Goal: Task Accomplishment & Management: Contribute content

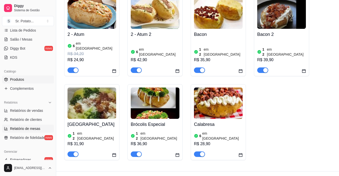
scroll to position [85, 0]
click at [18, 78] on span "Produtos" at bounding box center [17, 79] width 14 height 5
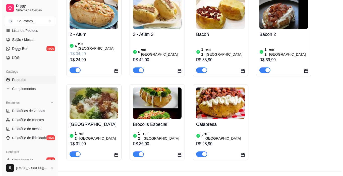
scroll to position [0, 0]
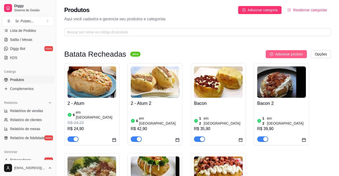
click at [277, 53] on span "Adicionar produto" at bounding box center [289, 54] width 28 height 6
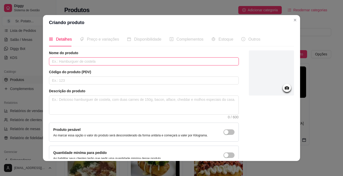
click at [62, 59] on input "text" at bounding box center [144, 61] width 190 height 8
type input "Carne Seca"
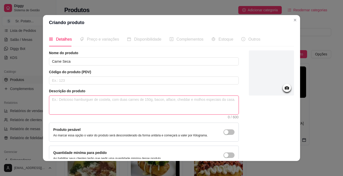
click at [79, 103] on textarea at bounding box center [143, 105] width 189 height 19
type textarea "é"
type textarea "é u"
type textarea "é um"
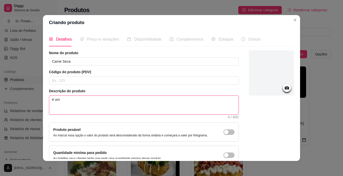
type textarea "é u"
type textarea "é"
type textarea "É"
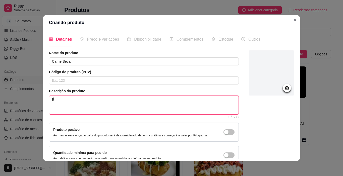
type textarea "É"
type textarea "É u"
type textarea "É um"
type textarea "É uma"
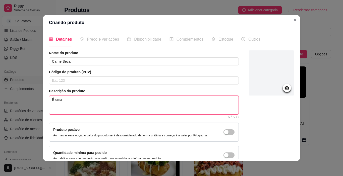
type textarea "É uma b"
type textarea "É uma ba"
type textarea "É uma bat"
type textarea "É uma bata"
type textarea "É uma batat"
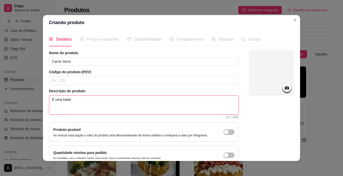
type textarea "É uma batata"
type textarea "É uma batata i"
type textarea "É uma batata in"
type textarea "É uma batata ind"
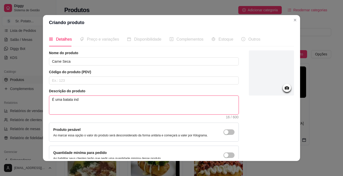
type textarea "É uma batata indi"
type textarea "É uma batata indiv"
type textarea "É uma batata indivi"
type textarea "É uma batata individ"
type textarea "É uma batata individu"
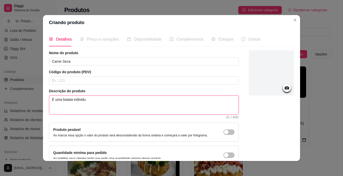
type textarea "É uma batata individua"
type textarea "É uma batata individual"
type textarea "É uma batata individual r"
type textarea "É uma batata individual re"
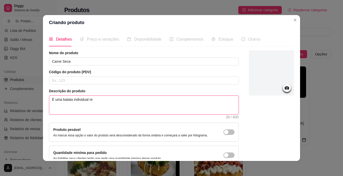
type textarea "É uma batata individual rec"
type textarea "É uma batata individual rech"
type textarea "É uma batata individual reche"
type textarea "É uma batata individual rechea"
type textarea "É uma batata individual rechead"
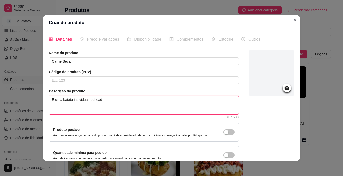
type textarea "É uma batata individual recheada"
type textarea "É uma batata individual recheada c"
type textarea "É uma batata individual recheada co"
type textarea "É uma batata individual recheada com"
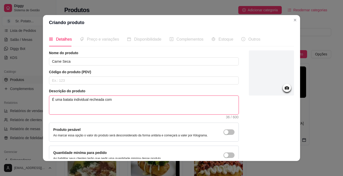
type textarea "É uma batata individual recheada com:"
type textarea "É uma batata individual recheada com::"
type textarea "É uma batata individual recheada com:"
type textarea "É uma batata individual recheada com: c"
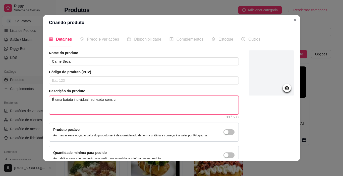
type textarea "É uma batata individual recheada com: ca"
type textarea "É uma batata individual recheada com: car"
type textarea "É uma batata individual recheada com: carn"
type textarea "É uma batata individual recheada com: carne"
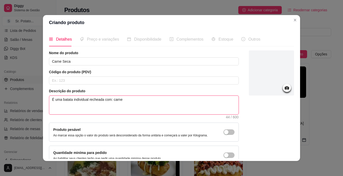
type textarea "É uma batata individual recheada com: carne s"
type textarea "É uma batata individual recheada com: carne se"
type textarea "É uma batata individual recheada com: carne sec"
type textarea "É uma batata individual recheada com: carne seca"
type textarea "É uma batata individual recheada com: carne seca,"
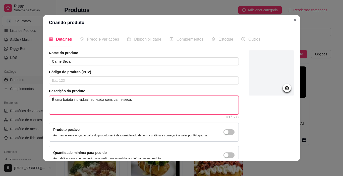
type textarea "É uma batata individual recheada com: carne seca,"
type textarea "É uma batata individual recheada com: carne seca, c"
type textarea "É uma batata individual recheada com: carne seca, cr"
type textarea "É uma batata individual recheada com: carne seca, cre"
type textarea "É uma batata individual recheada com: carne seca, crea"
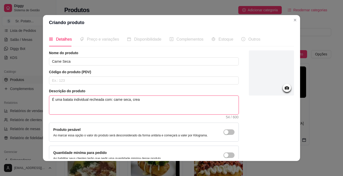
type textarea "É uma batata individual recheada com: carne seca, cream"
type textarea "É uma batata individual recheada com: carne seca, cream c"
type textarea "É uma batata individual recheada com: carne seca, cream ch"
type textarea "É uma batata individual recheada com: carne seca, cream che"
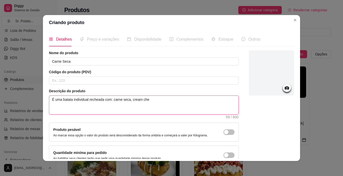
type textarea "É uma batata individual recheada com: carne seca, cream chee"
type textarea "É uma batata individual recheada com: carne seca, cream chees"
type textarea "É uma batata individual recheada com: carne seca, cream cheese"
type textarea "É uma batata individual recheada com: carne seca, cream cheese,"
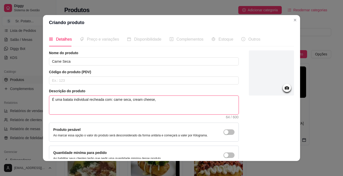
type textarea "É uma batata individual recheada com: carne seca, cream cheese, m"
type textarea "É uma batata individual recheada com: carne seca, cream cheese, mo"
type textarea "É uma batata individual recheada com: carne seca, cream cheese, mol"
type textarea "É uma batata individual recheada com: carne seca, cream cheese, molh"
type textarea "É uma batata individual recheada com: carne seca, cream cheese, molho"
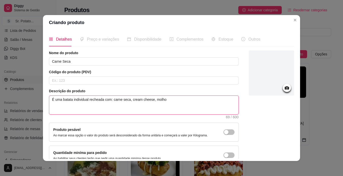
type textarea "É uma batata individual recheada com: carne seca, cream cheese, molho"
type textarea "É uma batata individual recheada com: carne seca, cream cheese, molho b"
type textarea "É uma batata individual recheada com: carne seca, cream cheese, molho be"
type textarea "É uma batata individual recheada com: carne seca, cream cheese, molho bec"
type textarea "É uma batata individual recheada com: carne seca, cream cheese, molho bech"
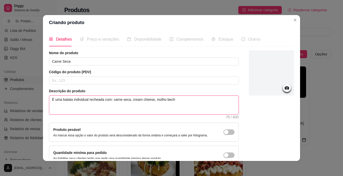
type textarea "É uma batata individual recheada com: carne seca, cream cheese, molho becha"
type textarea "É uma batata individual recheada com: carne seca, cream cheese, molho becham"
type textarea "É uma batata individual recheada com: carne seca, cream cheese, molho bechame"
type textarea "É uma batata individual recheada com: carne seca, cream cheese, molho bechamel"
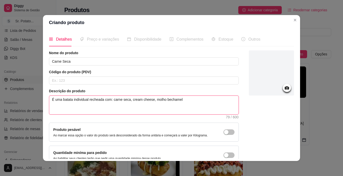
type textarea "É uma batata individual recheada com: carne seca, cream cheese, molho bechamel ("
type textarea "É uma batata individual recheada com: carne seca, cream cheese, molho bechamel …"
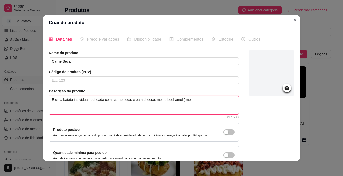
type textarea "É uma batata individual recheada com: carne seca, cream cheese, molho bechamel …"
type textarea "É uma batata individual recheada com: carne seca, cream cheese, molho bechamel ("
click at [223, 99] on textarea "É uma batata individual recheada com: carne seca, cream cheese, molho bechamel …" at bounding box center [143, 105] width 189 height 19
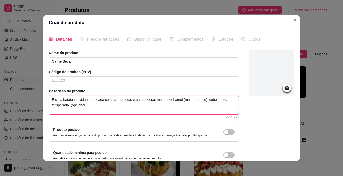
click at [83, 105] on textarea "É uma batata individual recheada com: carne seca, cream cheese, molho bechamel …" at bounding box center [143, 105] width 189 height 19
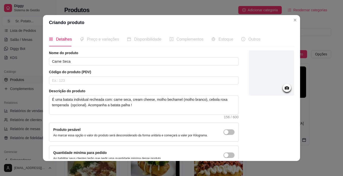
click at [284, 89] on icon at bounding box center [287, 88] width 6 height 6
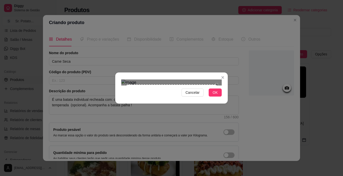
click at [218, 83] on div "Use the arrow keys to move the north east drag handle to change the crop select…" at bounding box center [218, 83] width 0 height 0
click at [218, 80] on div at bounding box center [171, 83] width 100 height 6
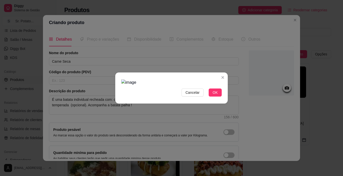
click at [218, 80] on img at bounding box center [171, 83] width 100 height 6
click at [214, 80] on img at bounding box center [171, 83] width 100 height 6
click at [216, 80] on img at bounding box center [171, 83] width 100 height 6
click at [213, 95] on span "OK" at bounding box center [214, 93] width 5 height 6
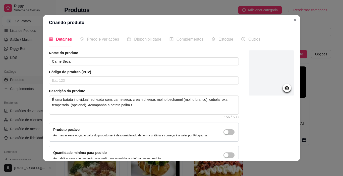
click at [284, 88] on icon at bounding box center [287, 88] width 6 height 6
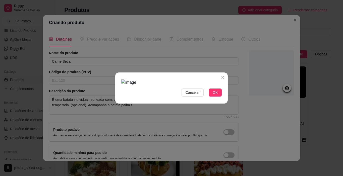
click at [217, 80] on img at bounding box center [171, 83] width 100 height 6
click at [218, 80] on img at bounding box center [171, 83] width 100 height 6
click at [209, 80] on img at bounding box center [171, 83] width 100 height 6
click at [215, 95] on span "OK" at bounding box center [214, 93] width 5 height 6
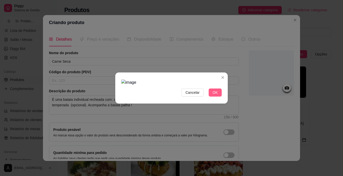
click at [215, 95] on span "OK" at bounding box center [214, 93] width 5 height 6
click at [192, 95] on span "Cancelar" at bounding box center [192, 93] width 14 height 6
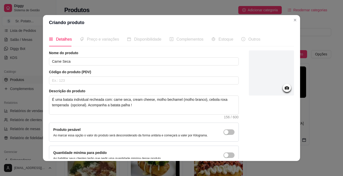
click at [284, 89] on icon at bounding box center [286, 87] width 4 height 3
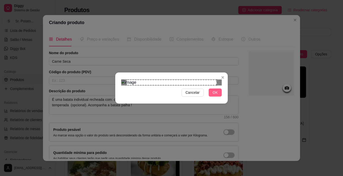
click at [213, 95] on span "OK" at bounding box center [214, 93] width 5 height 6
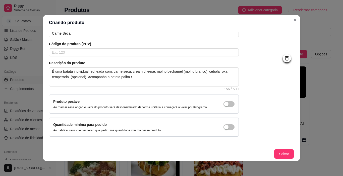
scroll to position [1, 0]
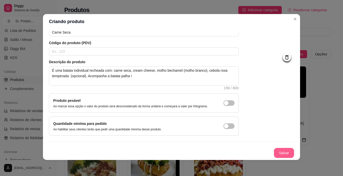
click at [276, 153] on button "Salvar" at bounding box center [284, 153] width 20 height 10
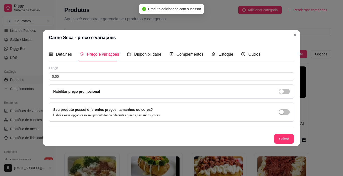
scroll to position [0, 0]
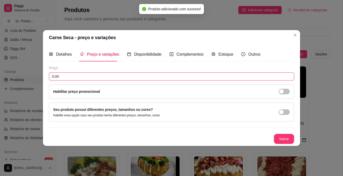
click at [70, 76] on input "0,00" at bounding box center [171, 76] width 245 height 8
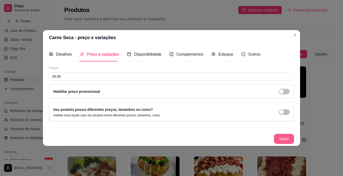
click at [283, 139] on button "Salvar" at bounding box center [284, 139] width 20 height 10
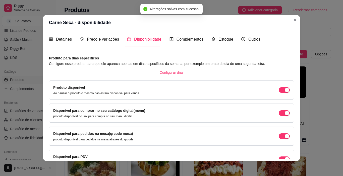
click at [146, 40] on span "Disponibilidade" at bounding box center [147, 39] width 27 height 4
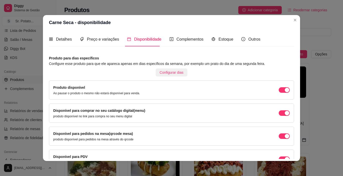
click at [168, 73] on span "Configurar dias" at bounding box center [172, 73] width 24 height 6
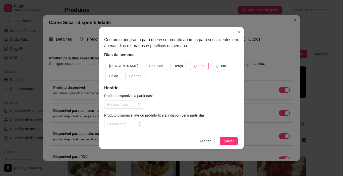
click at [191, 67] on button "Quarta" at bounding box center [199, 66] width 19 height 8
click at [215, 66] on span "Quinta" at bounding box center [220, 66] width 10 height 6
click at [118, 73] on span "Sexta" at bounding box center [113, 76] width 9 height 6
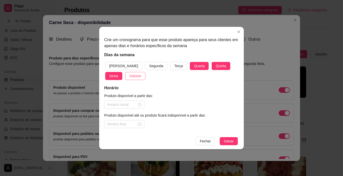
click at [129, 78] on span "Sábado" at bounding box center [135, 76] width 12 height 6
click at [116, 67] on span "[PERSON_NAME]" at bounding box center [123, 66] width 29 height 6
click at [141, 105] on div at bounding box center [124, 105] width 40 height 8
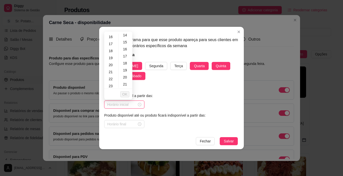
scroll to position [114, 0]
click at [112, 48] on div "18" at bounding box center [111, 49] width 12 height 7
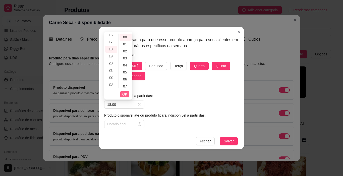
click at [126, 94] on span "OK" at bounding box center [124, 95] width 5 height 6
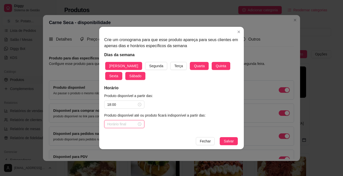
click at [121, 125] on input at bounding box center [122, 124] width 30 height 6
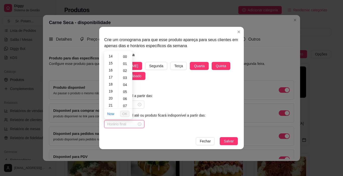
scroll to position [114, 0]
click at [114, 97] on div "22" at bounding box center [111, 96] width 12 height 7
click at [113, 97] on div "22" at bounding box center [111, 96] width 12 height 7
click at [112, 97] on div "22" at bounding box center [111, 96] width 12 height 7
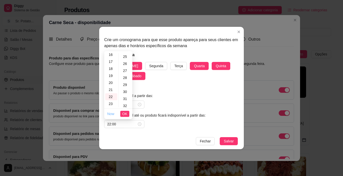
click at [111, 112] on link "Now" at bounding box center [110, 114] width 7 height 4
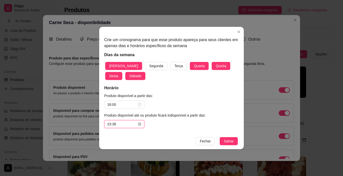
click at [133, 124] on input "23:38" at bounding box center [122, 124] width 30 height 6
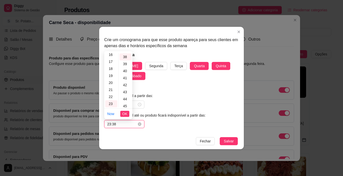
scroll to position [267, 0]
click at [112, 95] on div "22" at bounding box center [111, 96] width 12 height 7
click at [126, 101] on div "30" at bounding box center [125, 100] width 12 height 7
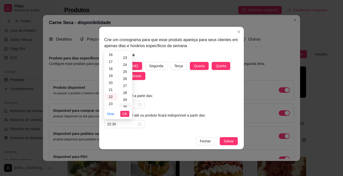
click at [125, 105] on div "30" at bounding box center [125, 106] width 12 height 7
click at [126, 103] on div "29" at bounding box center [125, 99] width 12 height 7
click at [126, 99] on div "35" at bounding box center [125, 98] width 12 height 7
click at [126, 99] on div "41" at bounding box center [125, 98] width 12 height 7
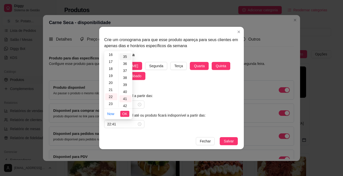
scroll to position [288, 0]
click at [110, 104] on div "23" at bounding box center [111, 103] width 12 height 7
drag, startPoint x: 111, startPoint y: 96, endPoint x: 110, endPoint y: 105, distance: 8.4
click at [110, 105] on ul "00 01 02 03 04 05 06 07 08 09 10 11 12 13 14 15 16 17 18 19 20 21 22 23" at bounding box center [111, 80] width 14 height 54
click at [141, 135] on footer "[PERSON_NAME]" at bounding box center [171, 141] width 144 height 16
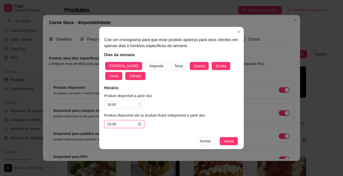
click at [120, 125] on input "23:38" at bounding box center [122, 124] width 30 height 6
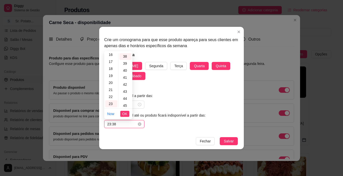
scroll to position [267, 0]
click at [111, 96] on div "22" at bounding box center [111, 96] width 12 height 7
click at [117, 125] on input "22:38" at bounding box center [122, 124] width 30 height 6
click at [126, 113] on span "OK" at bounding box center [124, 114] width 5 height 6
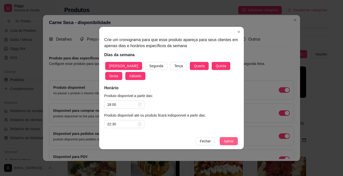
click at [233, 140] on span "Salvar" at bounding box center [228, 141] width 10 height 6
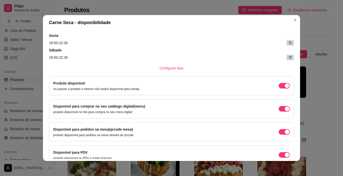
scroll to position [90, 0]
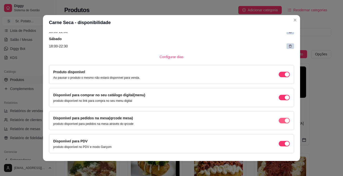
click at [284, 77] on div "button" at bounding box center [286, 74] width 5 height 5
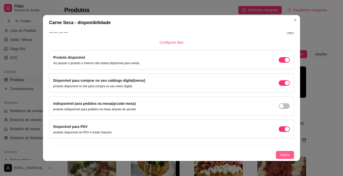
click at [282, 156] on span "Salvar" at bounding box center [285, 155] width 10 height 6
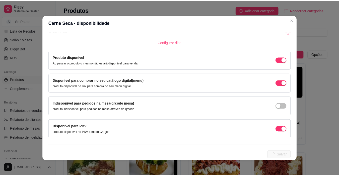
scroll to position [0, 0]
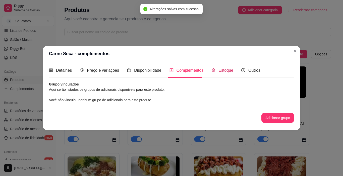
click at [225, 72] on span "Estoque" at bounding box center [225, 70] width 15 height 4
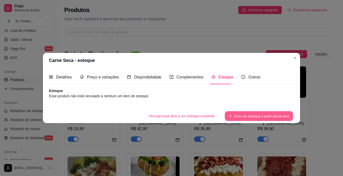
click at [236, 115] on button "Criar um estoque a partir desse item" at bounding box center [258, 116] width 68 height 10
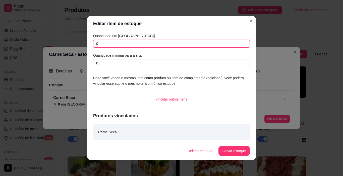
click at [105, 45] on input "0" at bounding box center [171, 44] width 157 height 8
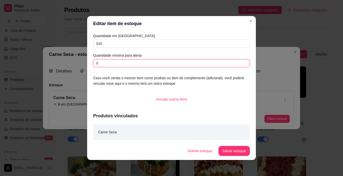
click at [100, 62] on input "0" at bounding box center [171, 63] width 157 height 8
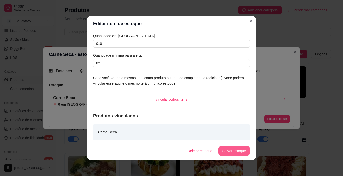
click at [239, 153] on button "Salvar estoque" at bounding box center [233, 151] width 31 height 10
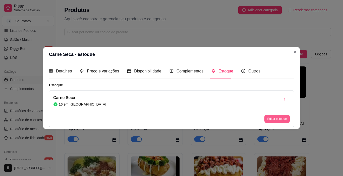
click at [274, 119] on button "Editar estoque" at bounding box center [276, 119] width 25 height 8
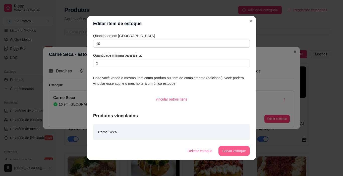
click at [241, 153] on button "Salvar estoque" at bounding box center [233, 151] width 31 height 10
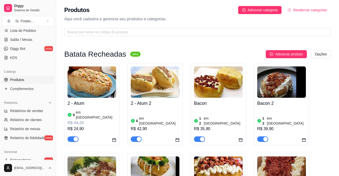
click at [68, 104] on h4 "2 - Atum" at bounding box center [91, 103] width 49 height 7
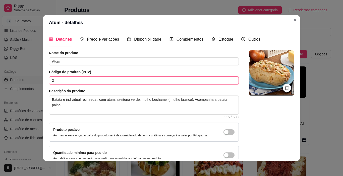
click at [58, 81] on input "2" at bounding box center [144, 81] width 190 height 8
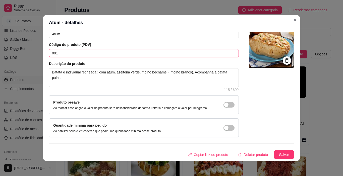
scroll to position [28, 0]
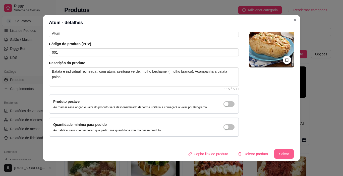
click at [277, 154] on button "Salvar" at bounding box center [284, 154] width 20 height 10
click at [278, 154] on button "Salvar" at bounding box center [284, 154] width 20 height 10
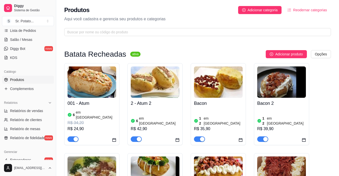
click at [150, 88] on img at bounding box center [155, 81] width 49 height 31
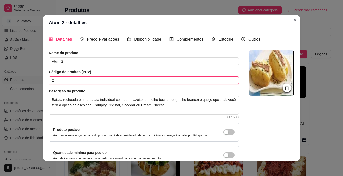
click at [67, 81] on input "2" at bounding box center [144, 81] width 190 height 8
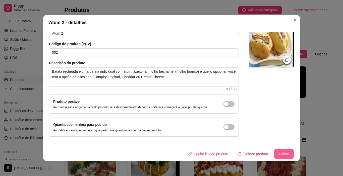
click at [281, 153] on button "Salvar" at bounding box center [284, 154] width 20 height 10
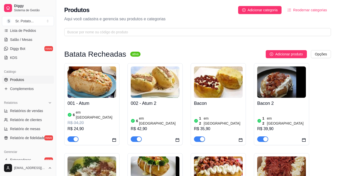
click at [207, 103] on h4 "Bacon" at bounding box center [218, 103] width 49 height 7
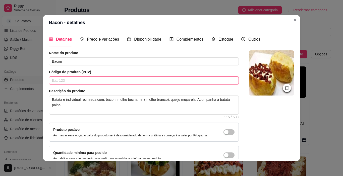
click at [52, 81] on input "text" at bounding box center [144, 81] width 190 height 8
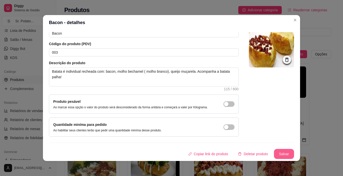
click at [277, 154] on button "Salvar" at bounding box center [284, 154] width 20 height 10
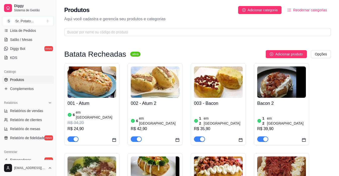
click at [273, 88] on img at bounding box center [281, 81] width 49 height 31
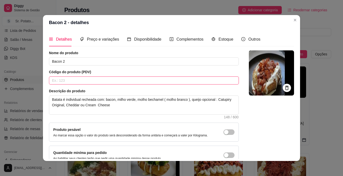
click at [57, 82] on input "text" at bounding box center [144, 81] width 190 height 8
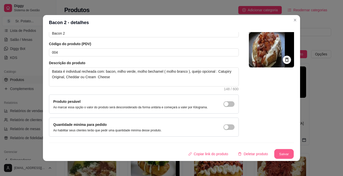
click at [280, 154] on button "Salvar" at bounding box center [284, 154] width 20 height 10
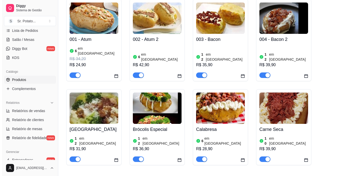
scroll to position [69, 0]
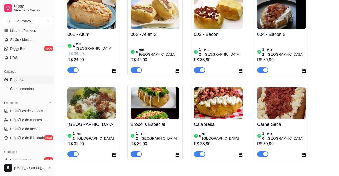
click at [90, 107] on img at bounding box center [91, 103] width 49 height 31
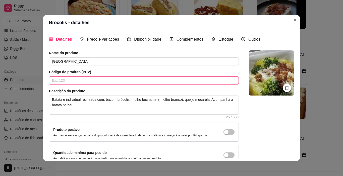
click at [84, 83] on input "text" at bounding box center [144, 81] width 190 height 8
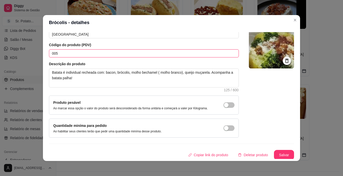
scroll to position [28, 0]
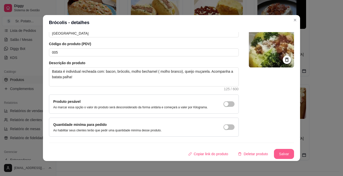
click at [274, 152] on button "Salvar" at bounding box center [284, 154] width 20 height 10
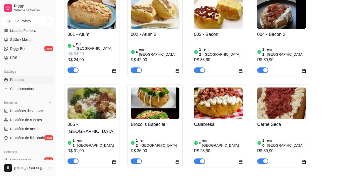
click at [144, 108] on img at bounding box center [155, 103] width 49 height 31
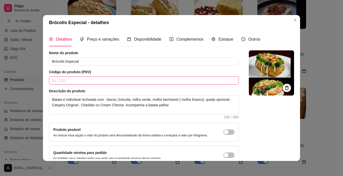
click at [81, 83] on input "text" at bounding box center [144, 81] width 190 height 8
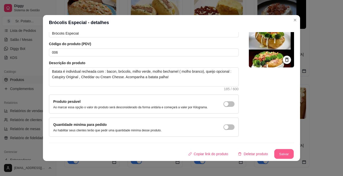
click at [282, 155] on button "Salvar" at bounding box center [284, 154] width 20 height 10
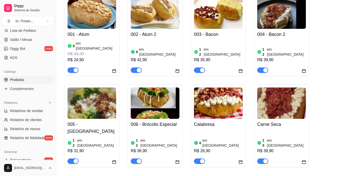
click at [217, 121] on h4 "Calabresa" at bounding box center [218, 124] width 49 height 7
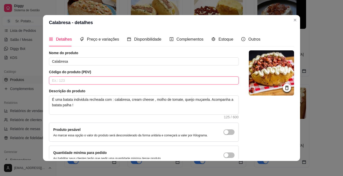
click at [65, 83] on input "text" at bounding box center [144, 81] width 190 height 8
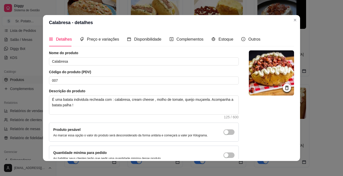
click at [292, 156] on div "Detalhes Preço e variações Disponibilidade Complementos Estoque Outros Nome do …" at bounding box center [171, 95] width 245 height 127
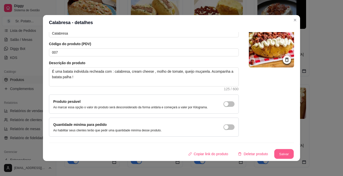
click at [281, 155] on button "Salvar" at bounding box center [284, 154] width 20 height 10
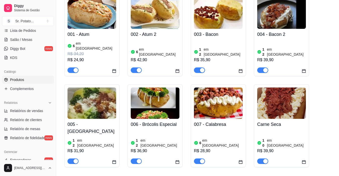
click at [269, 121] on h4 "Carne Seca" at bounding box center [281, 124] width 49 height 7
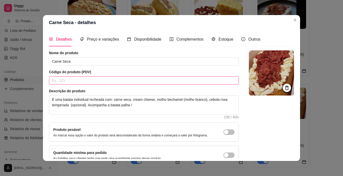
click at [64, 81] on input "text" at bounding box center [144, 81] width 190 height 8
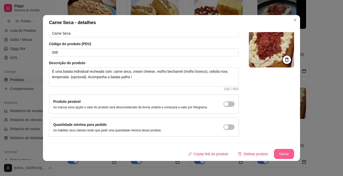
click at [280, 153] on button "Salvar" at bounding box center [284, 154] width 20 height 10
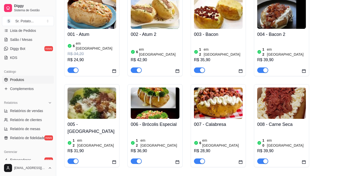
click at [22, 80] on span "Produtos" at bounding box center [17, 79] width 14 height 5
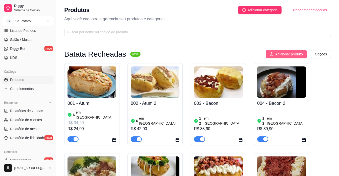
click at [295, 54] on span "Adicionar produto" at bounding box center [289, 54] width 28 height 6
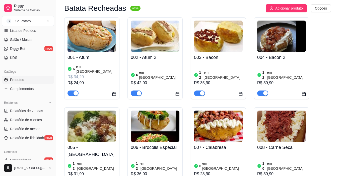
scroll to position [50, 0]
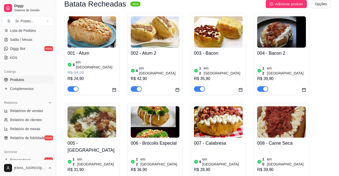
click at [18, 81] on span "Produtos" at bounding box center [17, 79] width 14 height 5
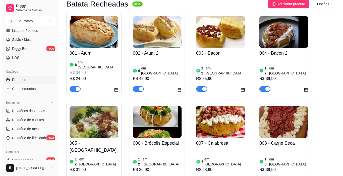
scroll to position [0, 0]
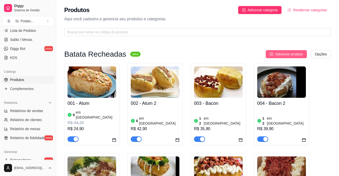
click at [289, 54] on span "Adicionar produto" at bounding box center [289, 54] width 28 height 6
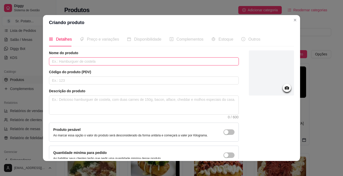
click at [100, 59] on input "text" at bounding box center [144, 61] width 190 height 8
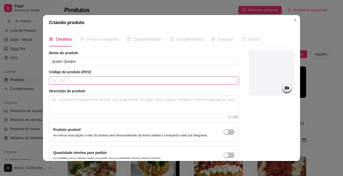
click at [79, 79] on input "text" at bounding box center [144, 81] width 190 height 8
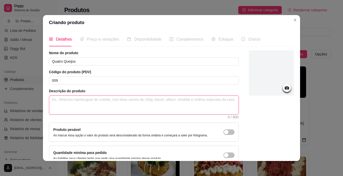
click at [67, 99] on textarea at bounding box center [143, 105] width 189 height 19
click at [101, 100] on textarea "É uma batata individual recheadacom:" at bounding box center [143, 105] width 189 height 19
click at [112, 101] on textarea "É uma batata individual recheada com:" at bounding box center [143, 105] width 189 height 19
click at [110, 100] on textarea "É uma batata individual recheada com: queijo muçarella," at bounding box center [143, 105] width 189 height 19
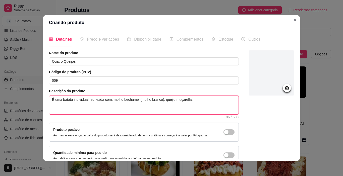
click at [193, 100] on textarea "É uma batata individual recheada com: molho bechamel (molho branco), queijo muç…" at bounding box center [143, 105] width 189 height 19
click at [188, 100] on textarea "É uma batata individual recheada com: molho bechamel (molho branco), queijo muç…" at bounding box center [143, 105] width 189 height 19
click at [201, 100] on textarea "É uma batata individual recheada com: molho bechamel (molho branco), queijo muç…" at bounding box center [143, 105] width 189 height 19
click at [162, 100] on textarea "É uma batata individual recheada com: molho bechamel (molho branco), queijo muç…" at bounding box center [143, 105] width 189 height 19
click at [227, 100] on textarea "É uma batata individual recheada com: molho bechamel (molho branco), catupiry o…" at bounding box center [143, 105] width 189 height 19
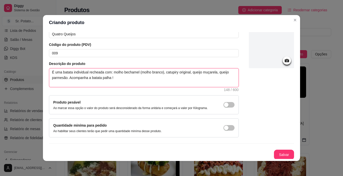
scroll to position [28, 0]
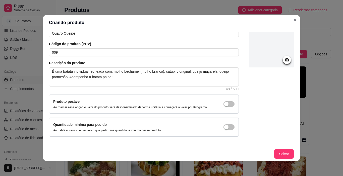
click at [282, 60] on div at bounding box center [286, 60] width 8 height 8
click at [284, 60] on icon at bounding box center [286, 59] width 4 height 3
click at [284, 61] on icon at bounding box center [286, 59] width 4 height 3
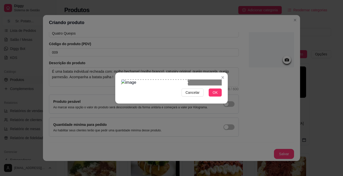
click at [137, 95] on div "Use the arrow keys to move the crop selection area" at bounding box center [154, 103] width 67 height 46
click at [214, 95] on span "OK" at bounding box center [214, 93] width 5 height 6
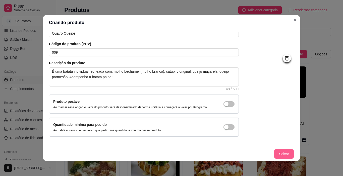
scroll to position [1, 0]
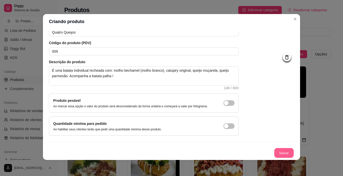
click at [279, 153] on button "Salvar" at bounding box center [284, 153] width 20 height 10
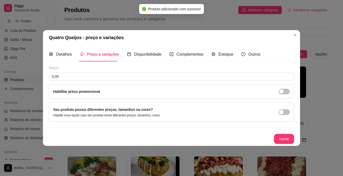
scroll to position [0, 0]
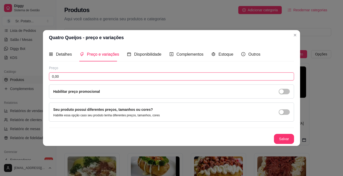
click at [65, 78] on input "0,00" at bounding box center [171, 76] width 245 height 8
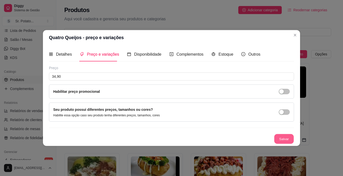
click at [284, 138] on button "Salvar" at bounding box center [284, 139] width 20 height 10
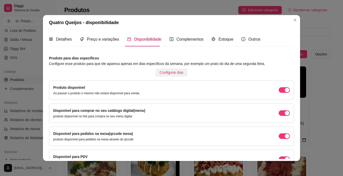
click at [164, 71] on span "Configurar dias" at bounding box center [172, 73] width 24 height 6
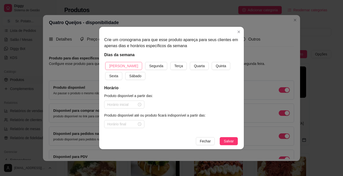
click at [125, 66] on button "[PERSON_NAME]" at bounding box center [123, 66] width 37 height 8
click at [194, 68] on span "Quarta" at bounding box center [199, 66] width 11 height 6
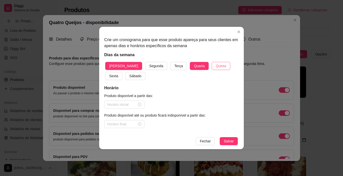
click at [215, 67] on span "Quinta" at bounding box center [220, 66] width 10 height 6
click at [118, 73] on span "Sexta" at bounding box center [113, 76] width 9 height 6
click at [125, 76] on button "Sábado" at bounding box center [135, 76] width 20 height 8
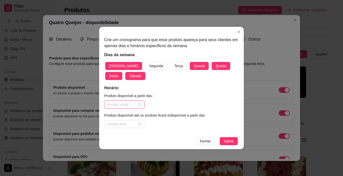
click at [119, 103] on input at bounding box center [122, 105] width 30 height 6
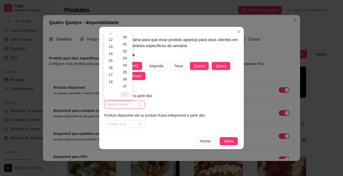
scroll to position [89, 0]
click at [110, 74] on div "18" at bounding box center [111, 74] width 12 height 7
click at [127, 93] on button "OK" at bounding box center [124, 94] width 9 height 6
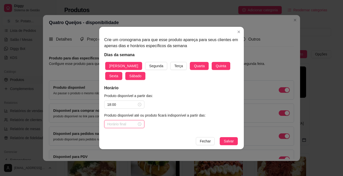
click at [121, 123] on input at bounding box center [122, 124] width 30 height 6
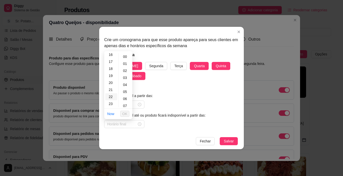
click at [111, 97] on div "22" at bounding box center [111, 96] width 12 height 7
click at [123, 125] on input "22:00" at bounding box center [122, 124] width 30 height 6
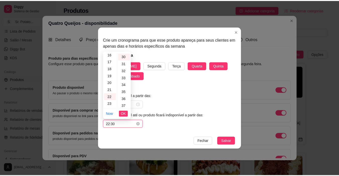
scroll to position [211, 0]
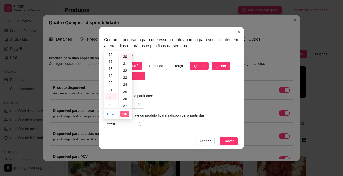
click at [126, 114] on span "OK" at bounding box center [124, 114] width 5 height 6
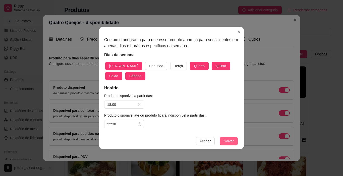
click at [230, 142] on span "Salvar" at bounding box center [228, 141] width 10 height 6
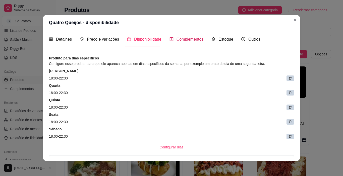
click at [187, 39] on span "Complementos" at bounding box center [189, 39] width 27 height 4
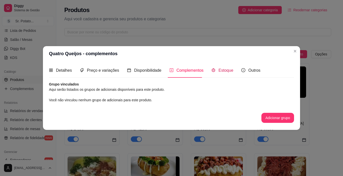
click at [221, 71] on span "Estoque" at bounding box center [225, 70] width 15 height 4
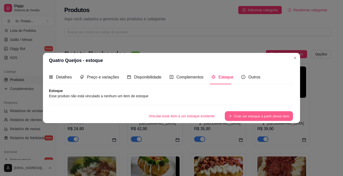
click at [256, 115] on button "Criar um estoque a partir desse item" at bounding box center [258, 116] width 68 height 10
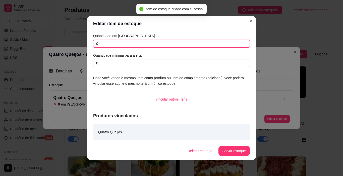
click at [114, 43] on input "0" at bounding box center [171, 44] width 157 height 8
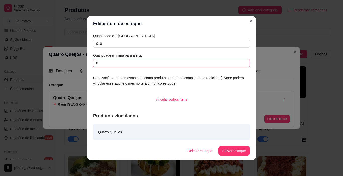
click at [101, 61] on input "0" at bounding box center [171, 63] width 157 height 8
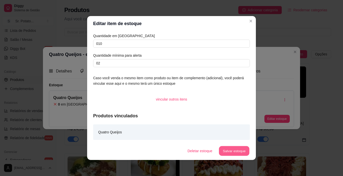
click at [237, 152] on button "Salvar estoque" at bounding box center [233, 151] width 31 height 10
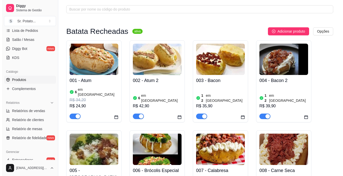
scroll to position [0, 0]
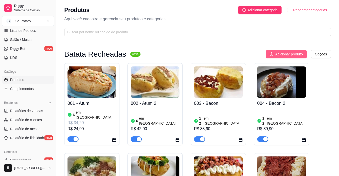
click at [284, 52] on span "Adicionar produto" at bounding box center [289, 54] width 28 height 6
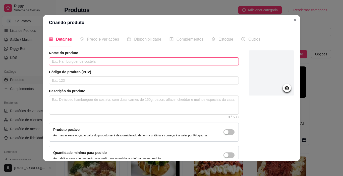
click at [95, 63] on input "text" at bounding box center [144, 61] width 190 height 8
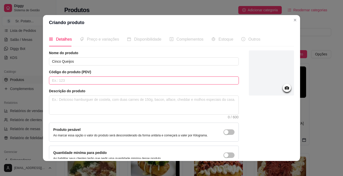
click at [53, 83] on input "text" at bounding box center [144, 81] width 190 height 8
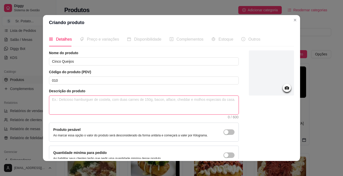
click at [65, 103] on textarea at bounding box center [143, 105] width 189 height 19
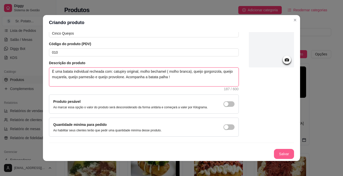
scroll to position [1, 0]
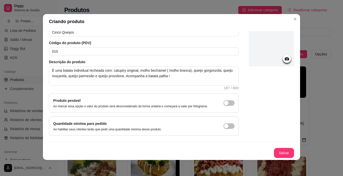
click at [284, 57] on icon at bounding box center [286, 58] width 4 height 3
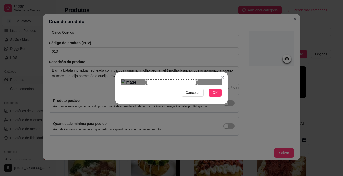
click at [164, 86] on div "Use the arrow keys to move the crop selection area" at bounding box center [171, 83] width 50 height 6
click at [145, 80] on div at bounding box center [171, 83] width 100 height 6
click at [167, 80] on div "Use the arrow keys to move the crop selection area" at bounding box center [177, 100] width 40 height 40
click at [155, 99] on div "Cancelar OK" at bounding box center [171, 88] width 112 height 21
click at [152, 86] on div at bounding box center [171, 83] width 100 height 6
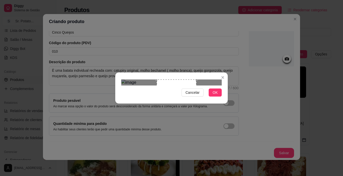
click at [180, 80] on div "Use the arrow keys to move the crop selection area" at bounding box center [177, 100] width 40 height 40
click at [172, 80] on div "Use the arrow keys to move the crop selection area" at bounding box center [169, 100] width 40 height 40
click at [198, 80] on div at bounding box center [171, 83] width 100 height 6
click at [211, 97] on button "OK" at bounding box center [214, 93] width 13 height 8
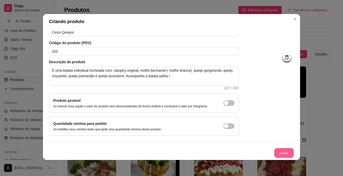
click at [277, 152] on button "Salvar" at bounding box center [284, 153] width 20 height 10
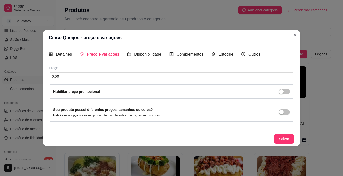
scroll to position [0, 0]
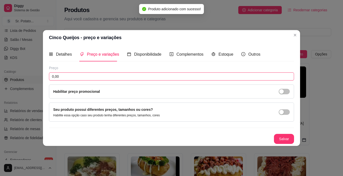
click at [84, 74] on input "0,00" at bounding box center [171, 76] width 245 height 8
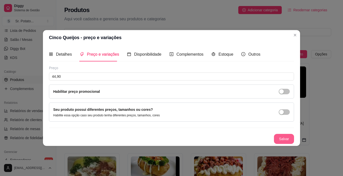
click at [276, 138] on button "Salvar" at bounding box center [284, 139] width 20 height 10
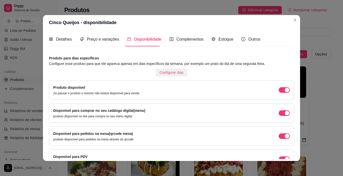
click at [167, 71] on span "Configurar dias" at bounding box center [172, 73] width 24 height 6
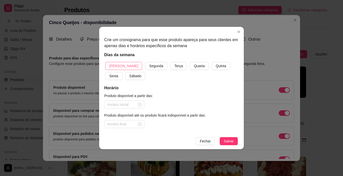
click at [124, 67] on button "[PERSON_NAME]" at bounding box center [123, 66] width 37 height 8
click at [194, 65] on span "Quarta" at bounding box center [199, 66] width 11 height 6
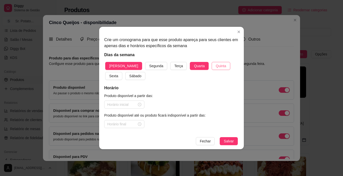
click at [215, 66] on span "Quinta" at bounding box center [220, 66] width 10 height 6
click at [118, 73] on span "Sexta" at bounding box center [113, 76] width 9 height 6
click at [129, 75] on span "Sábado" at bounding box center [135, 76] width 12 height 6
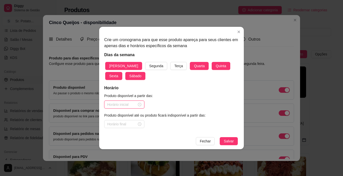
click at [128, 106] on input at bounding box center [122, 105] width 30 height 6
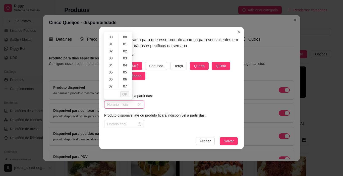
click at [124, 103] on input at bounding box center [122, 105] width 30 height 6
click at [125, 95] on span "OK" at bounding box center [124, 95] width 5 height 6
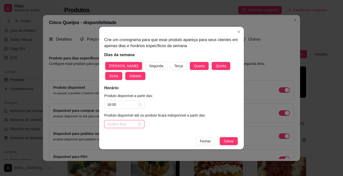
click at [128, 123] on input at bounding box center [122, 124] width 30 height 6
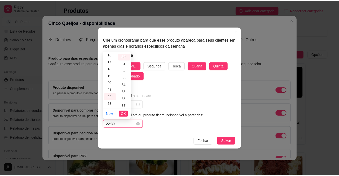
scroll to position [211, 0]
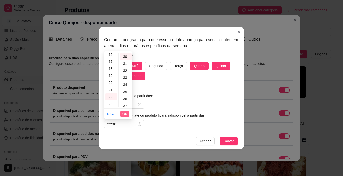
click at [126, 112] on span "OK" at bounding box center [124, 114] width 5 height 6
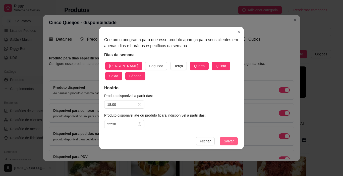
click at [229, 139] on span "Salvar" at bounding box center [228, 141] width 10 height 6
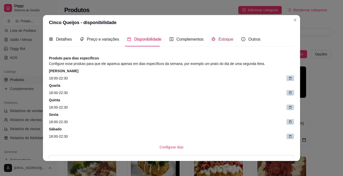
click at [218, 39] on span "Estoque" at bounding box center [225, 39] width 15 height 4
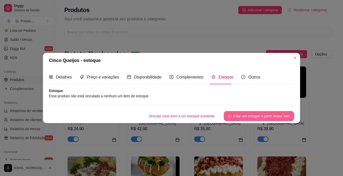
click at [245, 116] on button "Criar um estoque a partir desse item" at bounding box center [258, 116] width 70 height 10
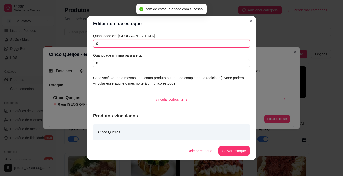
click at [119, 44] on input "0" at bounding box center [171, 44] width 157 height 8
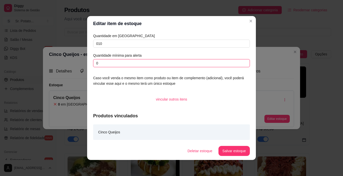
click at [101, 64] on input "0" at bounding box center [171, 63] width 157 height 8
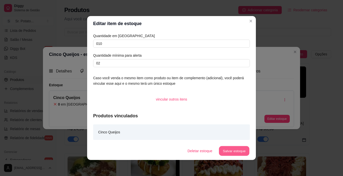
click at [235, 151] on button "Salvar estoque" at bounding box center [233, 151] width 31 height 10
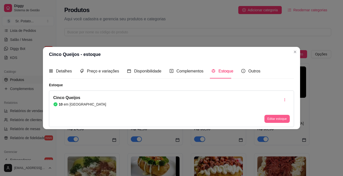
click at [274, 120] on button "Editar estoque" at bounding box center [276, 119] width 25 height 8
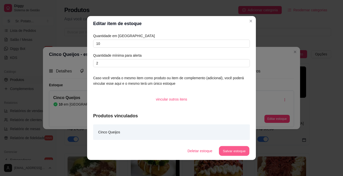
click at [238, 150] on button "Salvar estoque" at bounding box center [233, 151] width 31 height 10
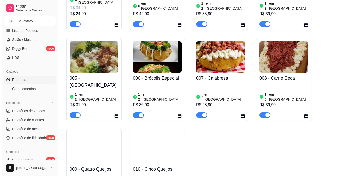
scroll to position [23, 0]
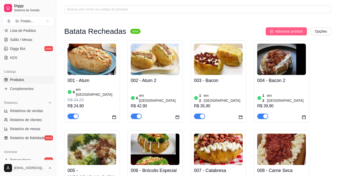
click at [281, 32] on span "Adicionar produto" at bounding box center [289, 32] width 28 height 6
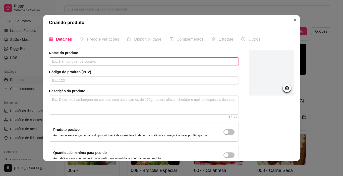
click at [70, 63] on input "text" at bounding box center [144, 61] width 190 height 8
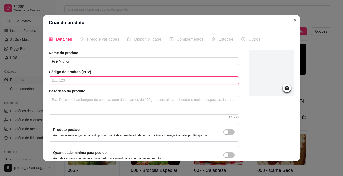
click at [82, 81] on input "text" at bounding box center [144, 81] width 190 height 8
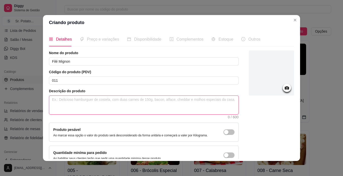
click at [68, 102] on textarea at bounding box center [143, 105] width 189 height 19
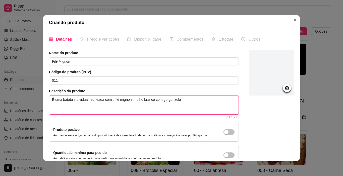
click at [129, 100] on textarea "É uma batata individual recheada com : filé mignon ,molho branco com gorgonzola" at bounding box center [143, 105] width 189 height 19
click at [214, 100] on textarea "É uma batata individual recheada com : filé mignon cortado em tirinhas ,molho b…" at bounding box center [143, 105] width 189 height 19
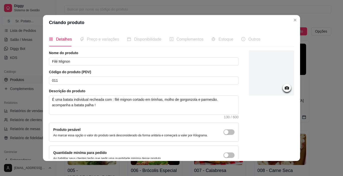
click at [284, 90] on div at bounding box center [286, 88] width 8 height 8
click at [284, 88] on icon at bounding box center [286, 87] width 4 height 3
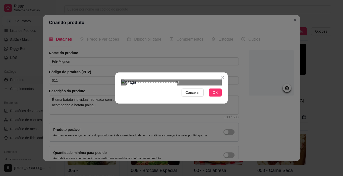
click at [177, 85] on div at bounding box center [171, 83] width 100 height 6
click at [216, 95] on span "OK" at bounding box center [214, 93] width 5 height 6
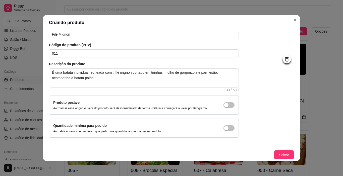
scroll to position [28, 0]
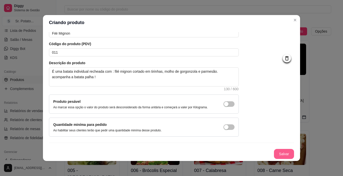
click at [275, 155] on button "Salvar" at bounding box center [284, 154] width 20 height 10
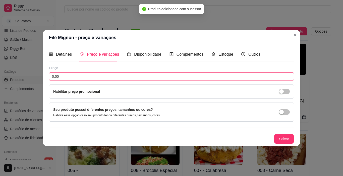
click at [67, 77] on input "0,00" at bounding box center [171, 76] width 245 height 8
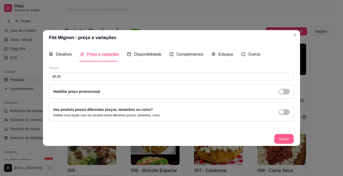
click at [278, 137] on button "Salvar" at bounding box center [284, 139] width 20 height 10
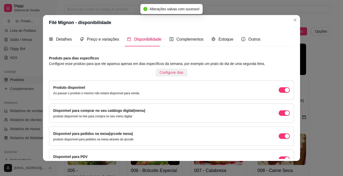
click at [167, 72] on span "Configurar dias" at bounding box center [172, 73] width 24 height 6
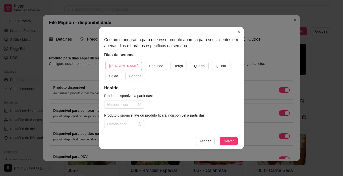
click at [113, 66] on span "[PERSON_NAME]" at bounding box center [123, 66] width 29 height 6
click at [194, 65] on span "Quarta" at bounding box center [199, 66] width 11 height 6
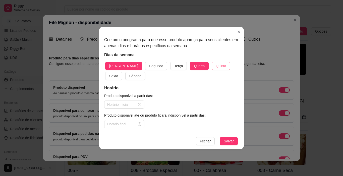
click at [215, 67] on span "Quinta" at bounding box center [220, 66] width 10 height 6
click at [118, 73] on span "Sexta" at bounding box center [113, 76] width 9 height 6
click at [129, 76] on span "Sábado" at bounding box center [135, 76] width 12 height 6
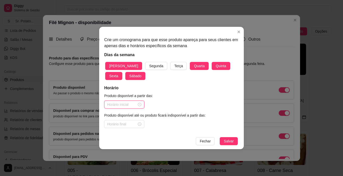
click at [134, 106] on input at bounding box center [122, 105] width 30 height 6
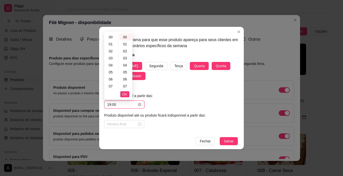
scroll to position [114, 0]
click at [123, 93] on span "OK" at bounding box center [124, 95] width 5 height 6
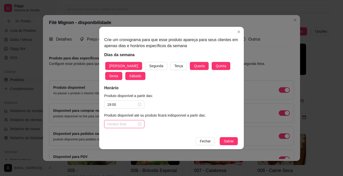
click at [117, 126] on input at bounding box center [122, 124] width 30 height 6
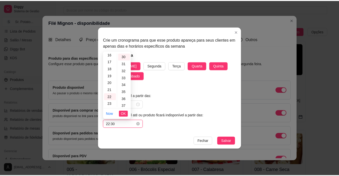
scroll to position [211, 0]
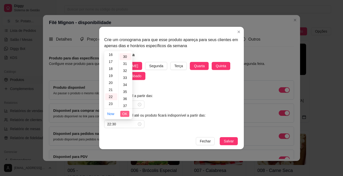
click at [124, 113] on span "OK" at bounding box center [124, 114] width 5 height 6
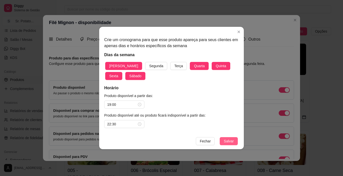
click at [235, 142] on button "Salvar" at bounding box center [228, 141] width 18 height 8
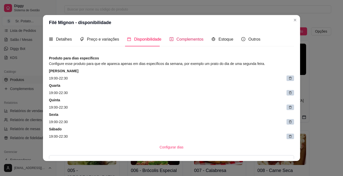
click at [196, 40] on span "Complementos" at bounding box center [189, 39] width 27 height 4
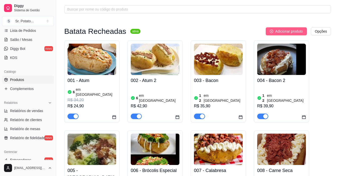
click at [277, 32] on span "Adicionar produto" at bounding box center [289, 32] width 28 height 6
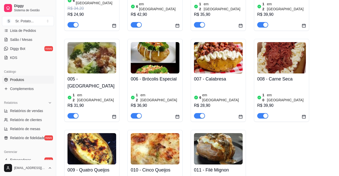
scroll to position [123, 0]
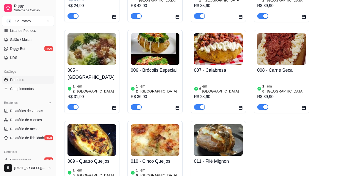
click at [232, 127] on img at bounding box center [218, 139] width 49 height 31
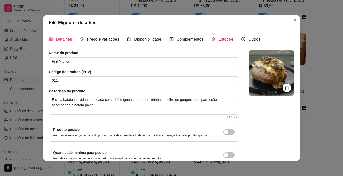
click at [225, 40] on span "Estoque" at bounding box center [225, 39] width 15 height 4
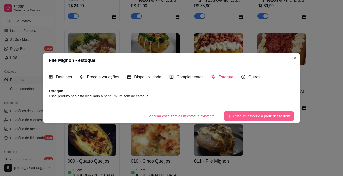
click at [244, 117] on button "Criar um estoque a partir desse item" at bounding box center [258, 116] width 70 height 10
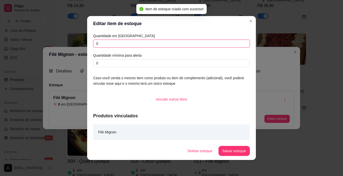
click at [101, 43] on input "0" at bounding box center [171, 44] width 157 height 8
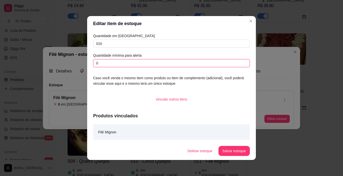
click at [106, 62] on input "0" at bounding box center [171, 63] width 157 height 8
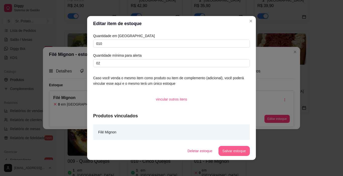
click at [237, 149] on button "Salvar estoque" at bounding box center [233, 151] width 31 height 10
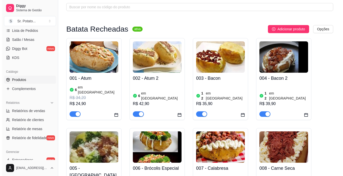
scroll to position [0, 0]
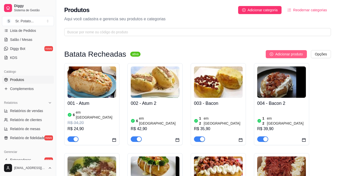
click at [297, 55] on span "Adicionar produto" at bounding box center [289, 54] width 28 height 6
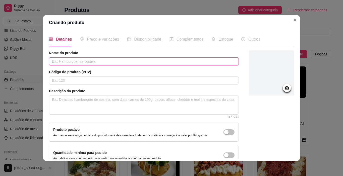
click at [88, 61] on input "text" at bounding box center [144, 61] width 190 height 8
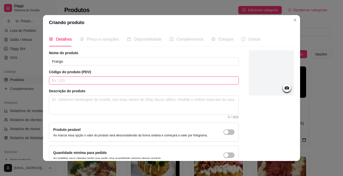
click at [79, 82] on input "text" at bounding box center [144, 81] width 190 height 8
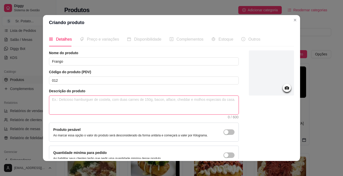
click at [58, 102] on textarea at bounding box center [143, 105] width 189 height 19
click at [156, 100] on textarea "É uma batata individual recheada com: [PERSON_NAME], milho verde, muçarela" at bounding box center [143, 105] width 189 height 19
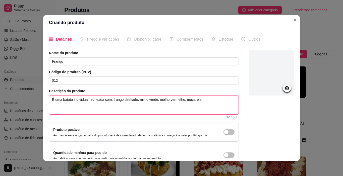
click at [203, 101] on textarea "É uma batata individual recheada com: frango desfiado, milho verde, molho verme…" at bounding box center [143, 105] width 189 height 19
click at [223, 100] on textarea "É uma batata individual recheada com: frango desfiado, milho verde, molho verme…" at bounding box center [143, 105] width 189 height 19
click at [66, 106] on textarea "É uma batata individual recheada com: frango desfiado, milho verde, molho verme…" at bounding box center [143, 105] width 189 height 19
click at [87, 105] on textarea "É uma batata individual recheada com: frango desfiado, milho verde, molho verme…" at bounding box center [143, 105] width 189 height 19
click at [107, 106] on textarea "É uma batata individual recheada com: frango desfiado, milho verde, molho verme…" at bounding box center [143, 105] width 189 height 19
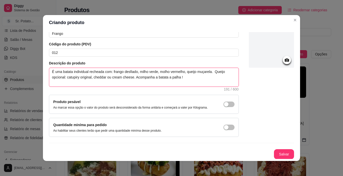
scroll to position [28, 0]
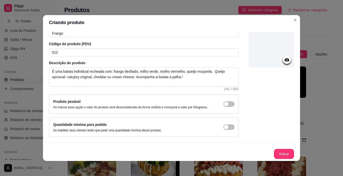
click at [284, 62] on icon at bounding box center [287, 60] width 6 height 6
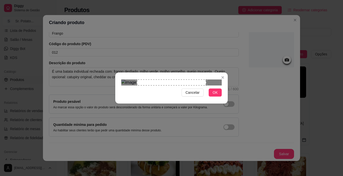
click at [171, 86] on div "Use the arrow keys to move the crop selection area" at bounding box center [171, 83] width 69 height 6
click at [162, 91] on div "Use the arrow keys to move the crop selection area" at bounding box center [165, 98] width 69 height 37
click at [159, 91] on div "Use the arrow keys to move the crop selection area" at bounding box center [162, 98] width 69 height 37
click at [150, 92] on div "Use the arrow keys to move the crop selection area" at bounding box center [156, 98] width 69 height 37
click at [148, 92] on div "Use the arrow keys to move the crop selection area" at bounding box center [155, 98] width 69 height 37
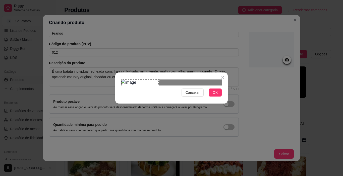
click at [191, 86] on div at bounding box center [171, 83] width 100 height 6
click at [192, 86] on div at bounding box center [171, 83] width 100 height 6
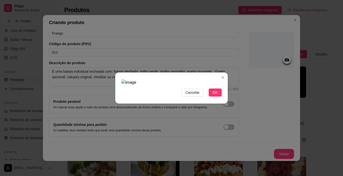
click at [194, 86] on div at bounding box center [171, 83] width 100 height 6
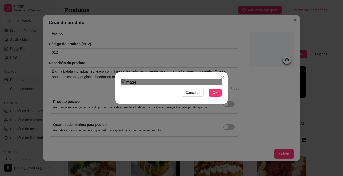
click at [191, 86] on div at bounding box center [171, 83] width 100 height 6
click at [163, 86] on img at bounding box center [171, 83] width 100 height 6
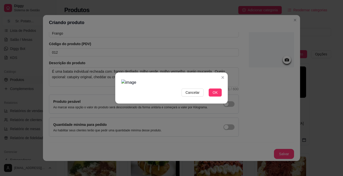
click at [167, 86] on img at bounding box center [171, 83] width 100 height 6
click at [212, 97] on button "OK" at bounding box center [214, 93] width 13 height 8
click at [199, 95] on span "Cancelar" at bounding box center [192, 93] width 14 height 6
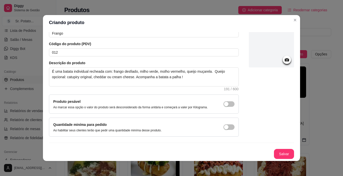
click at [286, 60] on circle at bounding box center [286, 59] width 1 height 1
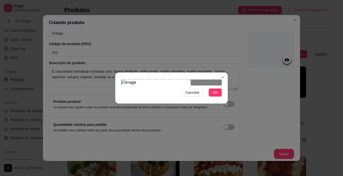
click at [146, 80] on div "Use the arrow keys to move the crop selection area" at bounding box center [155, 98] width 69 height 37
click at [210, 97] on button "OK" at bounding box center [214, 93] width 13 height 8
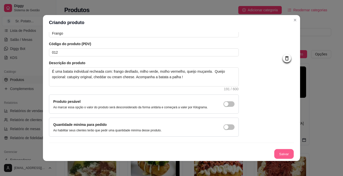
click at [281, 155] on button "Salvar" at bounding box center [284, 154] width 20 height 10
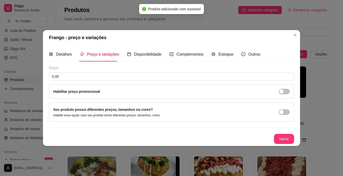
scroll to position [0, 0]
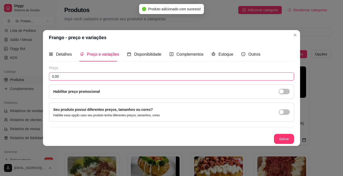
click at [78, 79] on input "0,00" at bounding box center [171, 76] width 245 height 8
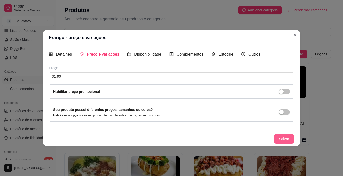
click at [289, 138] on button "Salvar" at bounding box center [284, 139] width 20 height 10
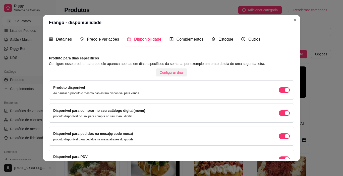
click at [165, 72] on span "Configurar dias" at bounding box center [172, 73] width 24 height 6
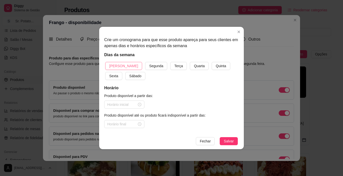
click at [124, 67] on button "[PERSON_NAME]" at bounding box center [123, 66] width 37 height 8
click at [125, 76] on button "Sábado" at bounding box center [135, 76] width 20 height 8
click at [194, 68] on span "Quarta" at bounding box center [199, 66] width 11 height 6
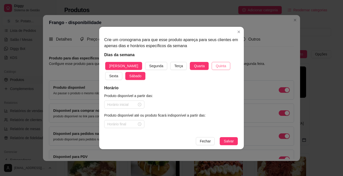
click at [215, 67] on span "Quinta" at bounding box center [220, 66] width 10 height 6
click at [118, 73] on span "Sexta" at bounding box center [113, 76] width 9 height 6
click at [137, 106] on div at bounding box center [124, 105] width 34 height 6
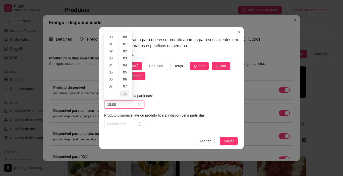
scroll to position [114, 0]
click at [125, 94] on span "OK" at bounding box center [124, 95] width 5 height 6
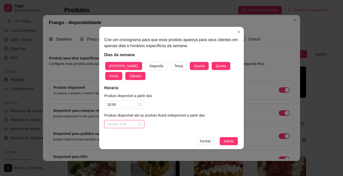
click at [123, 125] on input at bounding box center [122, 124] width 30 height 6
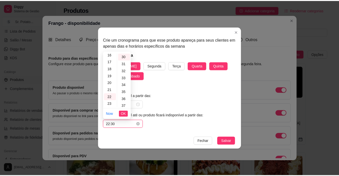
scroll to position [211, 0]
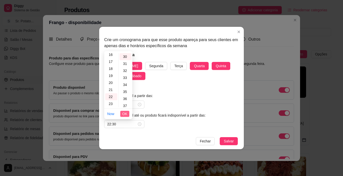
click at [122, 114] on button "OK" at bounding box center [124, 114] width 9 height 6
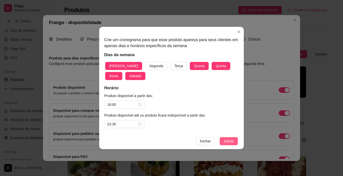
click at [231, 139] on span "Salvar" at bounding box center [228, 141] width 10 height 6
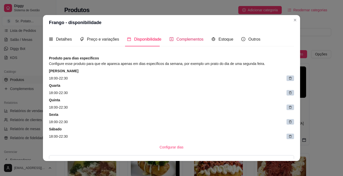
click at [177, 39] on span "Complementos" at bounding box center [189, 39] width 27 height 4
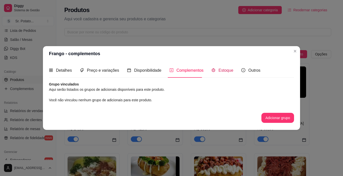
click at [218, 71] on span "Estoque" at bounding box center [225, 70] width 15 height 4
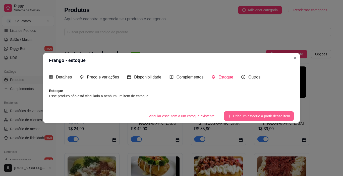
click at [239, 118] on button "Criar um estoque a partir desse item" at bounding box center [258, 116] width 70 height 10
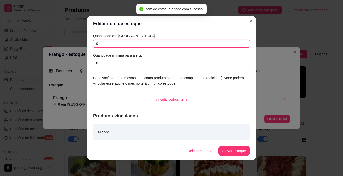
click at [110, 45] on input "0" at bounding box center [171, 44] width 157 height 8
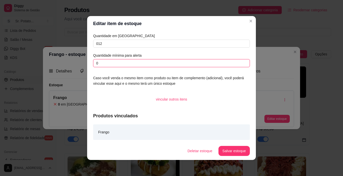
click at [111, 64] on input "0" at bounding box center [171, 63] width 157 height 8
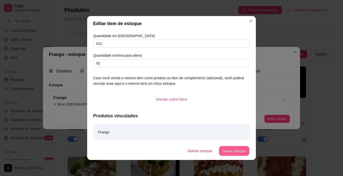
click at [242, 153] on button "Salvar estoque" at bounding box center [233, 151] width 31 height 10
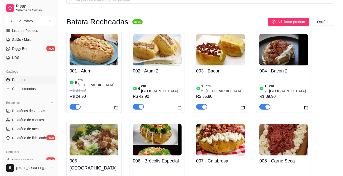
scroll to position [23, 0]
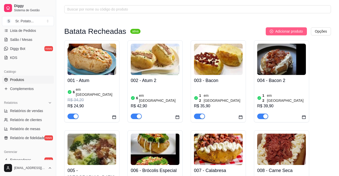
click at [290, 31] on span "Adicionar produto" at bounding box center [289, 32] width 28 height 6
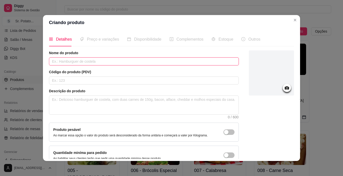
click at [103, 64] on input "text" at bounding box center [144, 61] width 190 height 8
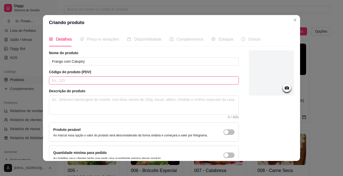
click at [59, 82] on input "text" at bounding box center [144, 81] width 190 height 8
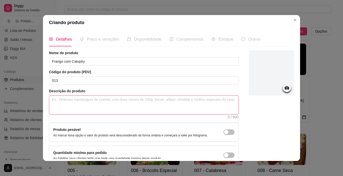
click at [56, 102] on textarea at bounding box center [143, 105] width 189 height 19
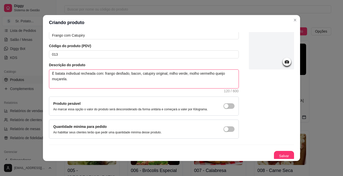
scroll to position [28, 0]
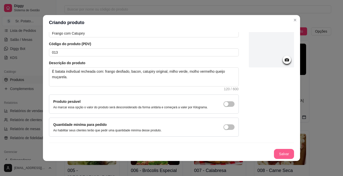
click at [283, 153] on button "Salvar" at bounding box center [284, 154] width 20 height 10
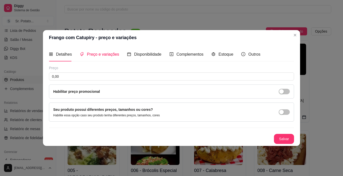
scroll to position [0, 0]
click at [56, 55] on span "Detalhes" at bounding box center [64, 54] width 16 height 4
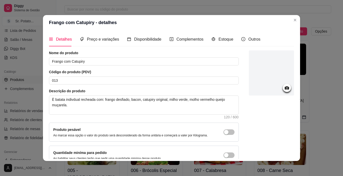
click at [284, 89] on icon at bounding box center [286, 87] width 4 height 3
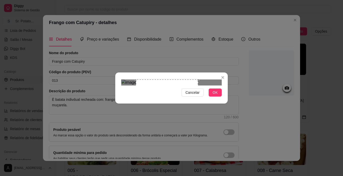
click at [153, 97] on div "Use the arrow keys to move the crop selection area" at bounding box center [167, 98] width 62 height 37
click at [152, 97] on div "Use the arrow keys to move the crop selection area" at bounding box center [167, 98] width 62 height 37
click at [150, 97] on div "Use the arrow keys to move the crop selection area" at bounding box center [166, 98] width 62 height 37
click at [145, 98] on div "Use the arrow keys to move the crop selection area" at bounding box center [165, 98] width 62 height 37
click at [140, 99] on div "Use the arrow keys to move the crop selection area" at bounding box center [165, 98] width 62 height 37
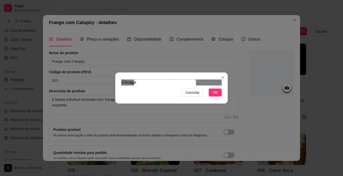
click at [130, 86] on img at bounding box center [171, 83] width 100 height 6
click at [128, 86] on img at bounding box center [171, 83] width 100 height 6
click at [216, 95] on span "OK" at bounding box center [214, 93] width 5 height 6
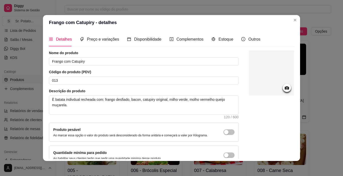
click at [284, 87] on icon at bounding box center [286, 87] width 4 height 3
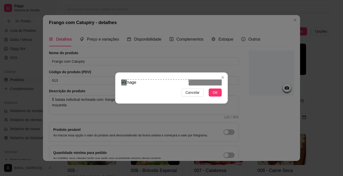
click at [140, 89] on div "Use the arrow keys to move the crop selection area" at bounding box center [157, 98] width 62 height 37
click at [133, 91] on div "Use the arrow keys to move the crop selection area" at bounding box center [157, 98] width 62 height 37
click at [132, 92] on div "Use the arrow keys to move the crop selection area" at bounding box center [156, 98] width 62 height 37
click at [130, 93] on div "Use the arrow keys to move the crop selection area" at bounding box center [156, 98] width 62 height 37
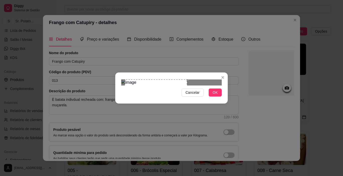
click at [129, 93] on div "Use the arrow keys to move the crop selection area" at bounding box center [156, 98] width 62 height 37
click at [127, 94] on div "Use the arrow keys to move the crop selection area" at bounding box center [156, 98] width 62 height 37
click at [122, 96] on div "Use the arrow keys to move the crop selection area" at bounding box center [152, 98] width 62 height 37
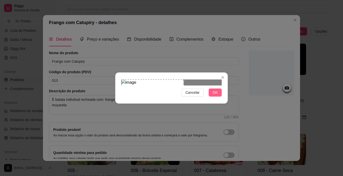
click at [212, 97] on button "OK" at bounding box center [214, 93] width 13 height 8
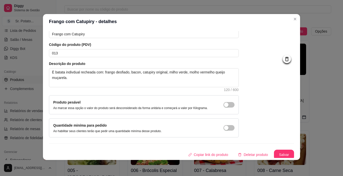
scroll to position [28, 0]
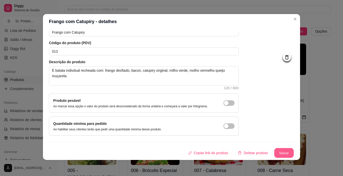
click at [274, 149] on button "Salvar" at bounding box center [284, 153] width 20 height 10
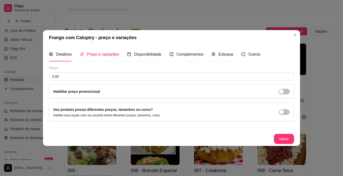
scroll to position [0, 0]
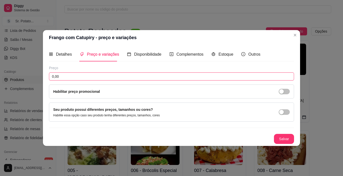
click at [58, 76] on input "0,00" at bounding box center [171, 76] width 245 height 8
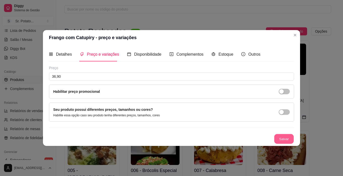
click at [284, 140] on button "Salvar" at bounding box center [284, 139] width 20 height 10
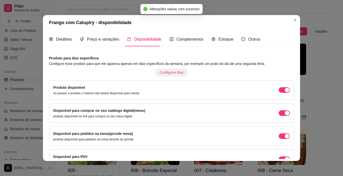
click at [162, 73] on span "Configurar dias" at bounding box center [172, 73] width 24 height 6
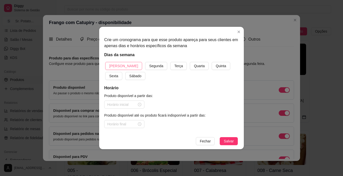
click at [122, 67] on span "[PERSON_NAME]" at bounding box center [123, 66] width 29 height 6
click at [129, 76] on span "Sábado" at bounding box center [135, 76] width 12 height 6
click at [194, 66] on span "Quarta" at bounding box center [199, 66] width 11 height 6
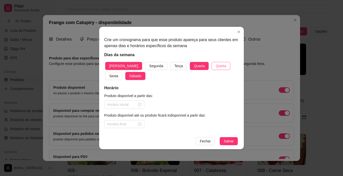
click at [211, 67] on button "Quinta" at bounding box center [220, 66] width 18 height 8
click at [118, 73] on span "Sexta" at bounding box center [113, 76] width 9 height 6
click at [123, 104] on input at bounding box center [122, 105] width 30 height 6
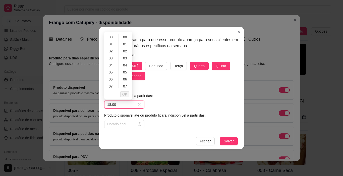
scroll to position [114, 0]
click at [124, 92] on span "OK" at bounding box center [124, 95] width 5 height 6
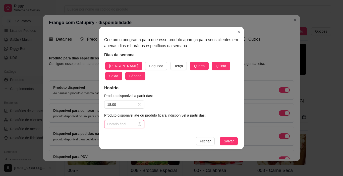
click at [118, 125] on input at bounding box center [122, 124] width 30 height 6
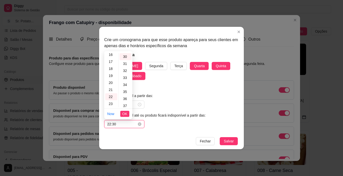
scroll to position [211, 0]
click at [120, 113] on ul "Now OK" at bounding box center [118, 114] width 28 height 11
click at [121, 113] on button "OK" at bounding box center [124, 114] width 9 height 6
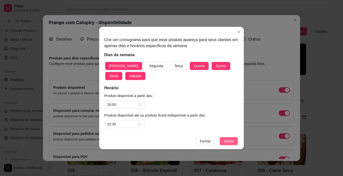
click at [232, 140] on span "Salvar" at bounding box center [228, 141] width 10 height 6
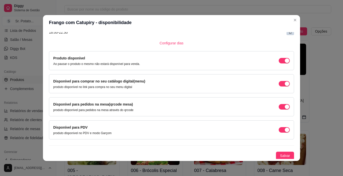
scroll to position [105, 0]
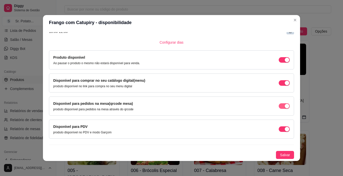
click at [284, 62] on div "button" at bounding box center [286, 60] width 5 height 5
click at [280, 153] on span "Salvar" at bounding box center [285, 155] width 10 height 6
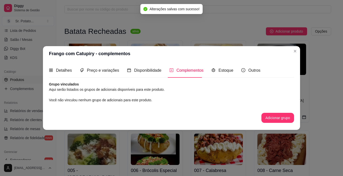
scroll to position [0, 0]
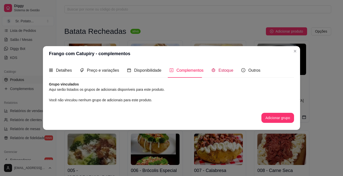
click at [224, 69] on span "Estoque" at bounding box center [225, 70] width 15 height 4
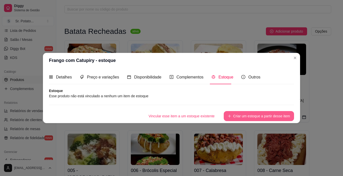
click at [238, 117] on button "Criar um estoque a partir desse item" at bounding box center [258, 116] width 70 height 10
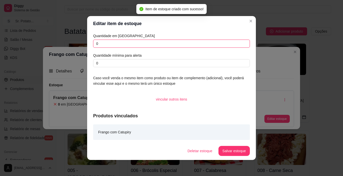
click at [108, 44] on input "0" at bounding box center [171, 44] width 157 height 8
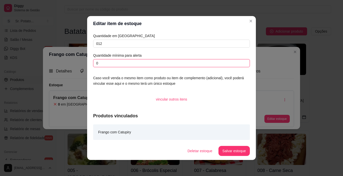
click at [99, 62] on input "0" at bounding box center [171, 63] width 157 height 8
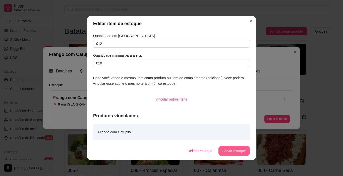
click at [233, 149] on button "Salvar estoque" at bounding box center [233, 151] width 31 height 10
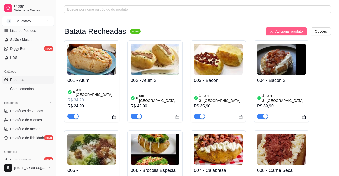
click at [285, 28] on button "Adicionar produto" at bounding box center [286, 31] width 41 height 8
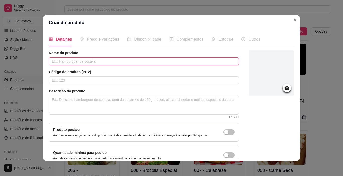
click at [55, 61] on input "text" at bounding box center [144, 61] width 190 height 8
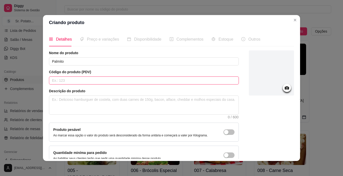
click at [57, 80] on input "text" at bounding box center [144, 81] width 190 height 8
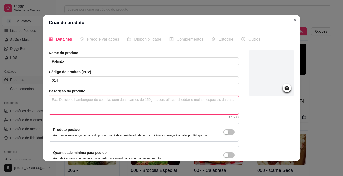
click at [53, 104] on textarea at bounding box center [143, 105] width 189 height 19
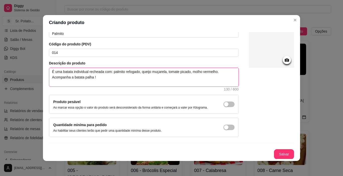
scroll to position [28, 0]
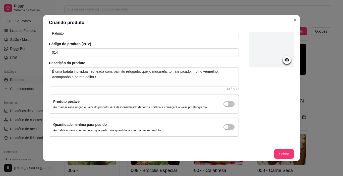
click at [284, 60] on icon at bounding box center [286, 59] width 4 height 3
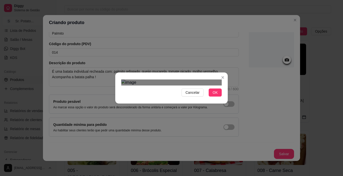
click at [185, 133] on div "Use the arrow keys to move the crop selection area" at bounding box center [170, 155] width 90 height 87
click at [185, 133] on div "Use the arrow keys to move the crop selection area" at bounding box center [170, 156] width 90 height 87
click at [185, 134] on div "Use the arrow keys to move the crop selection area" at bounding box center [170, 157] width 90 height 87
click at [210, 97] on button "OK" at bounding box center [214, 93] width 13 height 8
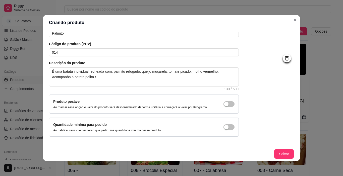
click at [267, 54] on img at bounding box center [271, 44] width 45 height 45
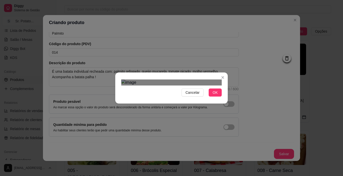
click at [127, 117] on div "Use the arrow keys to move the crop selection area" at bounding box center [171, 160] width 90 height 87
click at [137, 117] on div "Use the arrow keys to move the crop selection area" at bounding box center [171, 160] width 90 height 87
click at [209, 117] on div "Use the arrow keys to move the crop selection area" at bounding box center [169, 160] width 87 height 87
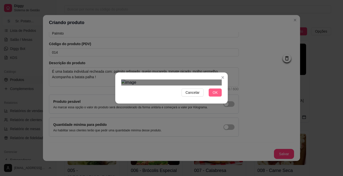
click at [213, 95] on span "OK" at bounding box center [214, 93] width 5 height 6
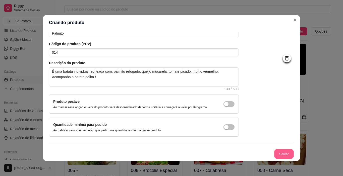
click at [279, 155] on button "Salvar" at bounding box center [284, 154] width 20 height 10
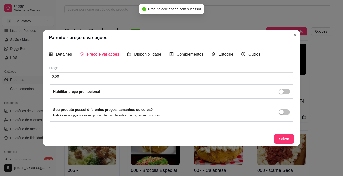
scroll to position [0, 0]
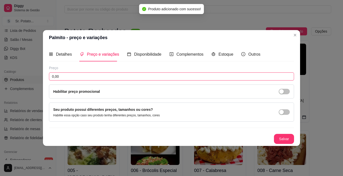
click at [72, 76] on input "0,00" at bounding box center [171, 76] width 245 height 8
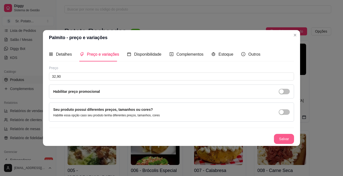
click at [281, 140] on button "Salvar" at bounding box center [284, 139] width 20 height 10
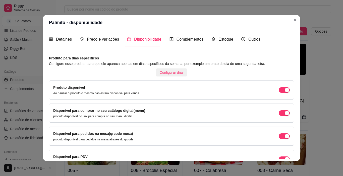
click at [166, 73] on span "Configurar dias" at bounding box center [172, 73] width 24 height 6
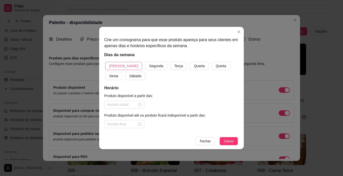
click at [124, 65] on button "[PERSON_NAME]" at bounding box center [123, 66] width 37 height 8
click at [129, 77] on span "Sábado" at bounding box center [135, 76] width 12 height 6
click at [190, 66] on button "Quarta" at bounding box center [199, 66] width 19 height 8
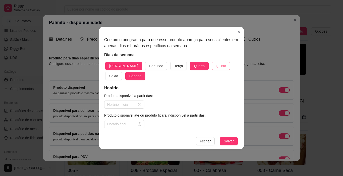
click at [211, 66] on button "Quinta" at bounding box center [220, 66] width 18 height 8
click at [118, 73] on span "Sexta" at bounding box center [113, 76] width 9 height 6
click at [118, 104] on input at bounding box center [122, 105] width 30 height 6
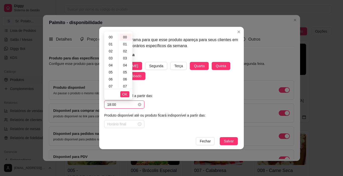
scroll to position [114, 0]
click at [123, 93] on span "OK" at bounding box center [124, 95] width 5 height 6
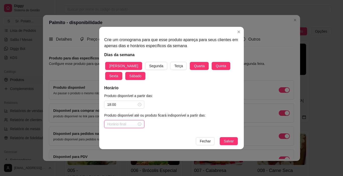
click at [121, 124] on input at bounding box center [122, 124] width 30 height 6
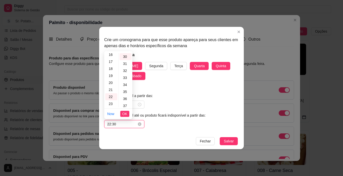
scroll to position [211, 0]
click at [123, 114] on span "OK" at bounding box center [124, 114] width 5 height 6
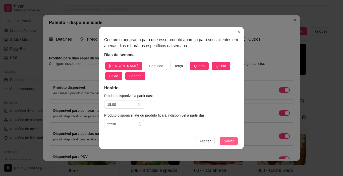
click at [228, 139] on span "Salvar" at bounding box center [228, 141] width 10 height 6
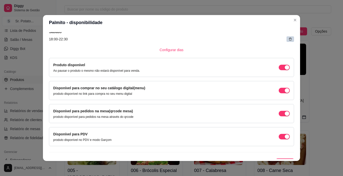
scroll to position [105, 0]
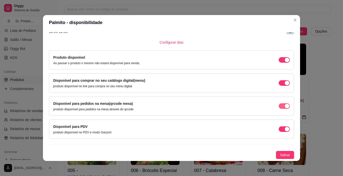
click at [284, 62] on div "button" at bounding box center [286, 60] width 5 height 5
click at [281, 155] on span "Salvar" at bounding box center [285, 155] width 10 height 6
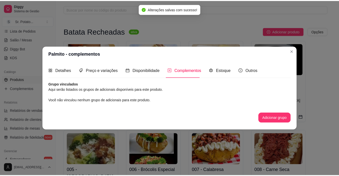
scroll to position [0, 0]
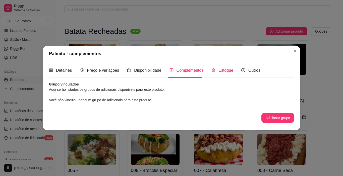
click at [223, 70] on span "Estoque" at bounding box center [225, 70] width 15 height 4
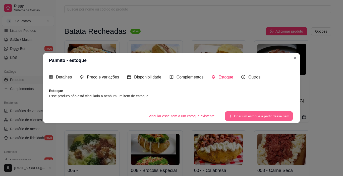
click at [230, 117] on icon "plus" at bounding box center [230, 116] width 4 height 4
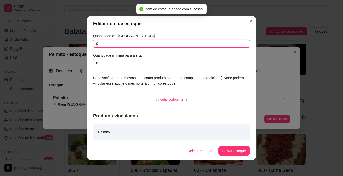
click at [111, 45] on input "0" at bounding box center [171, 44] width 157 height 8
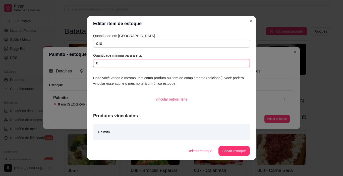
click at [104, 63] on input "0" at bounding box center [171, 63] width 157 height 8
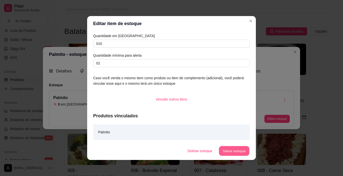
click at [242, 153] on button "Salvar estoque" at bounding box center [233, 151] width 31 height 10
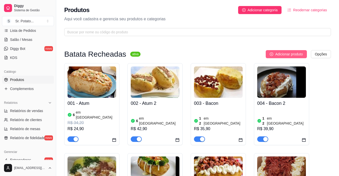
click at [286, 55] on span "Adicionar produto" at bounding box center [289, 54] width 28 height 6
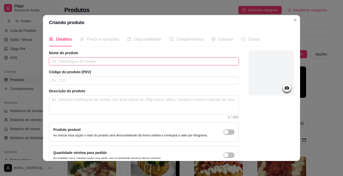
click at [68, 60] on input "text" at bounding box center [144, 61] width 190 height 8
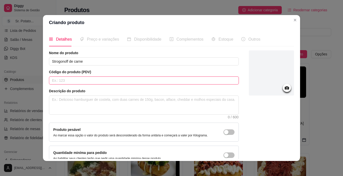
click at [66, 79] on input "text" at bounding box center [144, 81] width 190 height 8
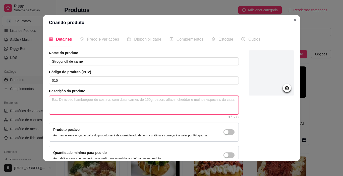
click at [65, 99] on textarea at bounding box center [143, 105] width 189 height 19
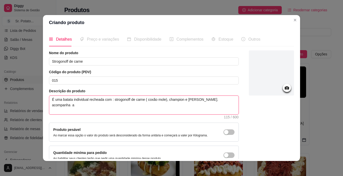
click at [213, 100] on textarea "É uma batata individual recheada com : strogonoff de carne ( coxão mole), champ…" at bounding box center [143, 105] width 189 height 19
click at [76, 106] on textarea "É uma batata individual recheada com : strogonoff de carne ( coxão mole), champ…" at bounding box center [143, 105] width 189 height 19
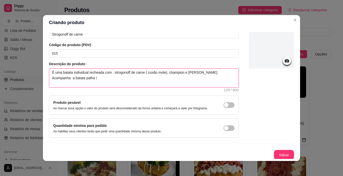
scroll to position [28, 0]
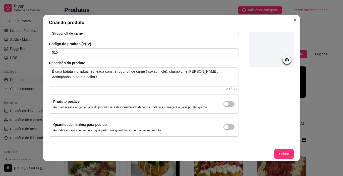
click at [286, 60] on circle at bounding box center [286, 59] width 1 height 1
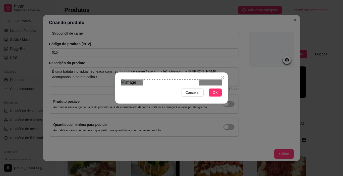
click at [165, 93] on div "Use the arrow keys to move the crop selection area" at bounding box center [171, 101] width 56 height 42
click at [163, 93] on div "Use the arrow keys to move the crop selection area" at bounding box center [171, 101] width 56 height 42
click at [160, 94] on div "Use the arrow keys to move the crop selection area" at bounding box center [168, 101] width 56 height 42
click at [214, 95] on span "OK" at bounding box center [214, 93] width 5 height 6
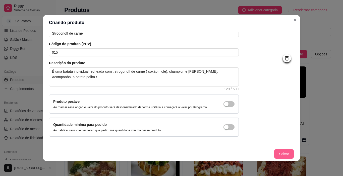
click at [274, 153] on button "Salvar" at bounding box center [284, 154] width 20 height 10
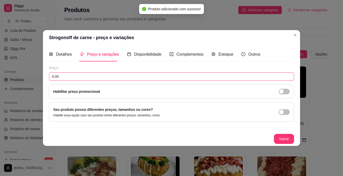
click at [64, 76] on input "0,00" at bounding box center [171, 76] width 245 height 8
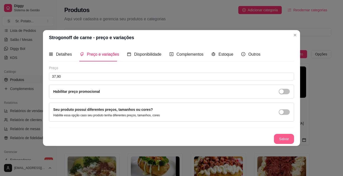
click at [280, 138] on button "Salvar" at bounding box center [284, 139] width 20 height 10
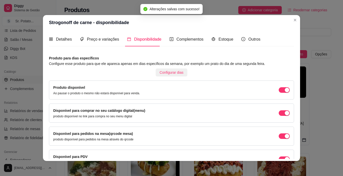
click at [162, 71] on span "Configurar dias" at bounding box center [172, 73] width 24 height 6
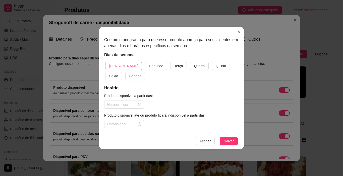
click at [123, 66] on span "[PERSON_NAME]" at bounding box center [123, 66] width 29 height 6
click at [129, 75] on span "Sábado" at bounding box center [135, 76] width 12 height 6
click at [194, 68] on span "Quarta" at bounding box center [199, 66] width 11 height 6
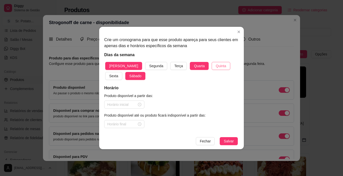
click at [211, 67] on button "Quinta" at bounding box center [220, 66] width 18 height 8
click at [118, 73] on span "Sexta" at bounding box center [113, 76] width 9 height 6
click at [136, 106] on input at bounding box center [122, 105] width 30 height 6
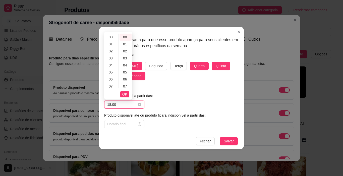
scroll to position [114, 0]
click at [125, 95] on span "OK" at bounding box center [124, 95] width 5 height 6
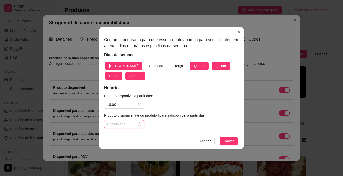
click at [123, 125] on input at bounding box center [122, 124] width 30 height 6
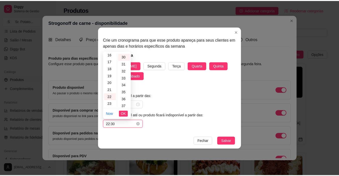
scroll to position [211, 0]
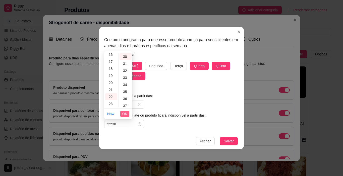
click at [123, 114] on span "OK" at bounding box center [124, 114] width 5 height 6
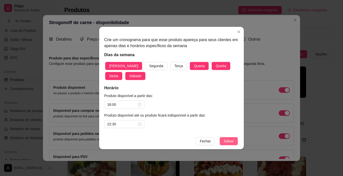
click at [225, 140] on span "Salvar" at bounding box center [228, 141] width 10 height 6
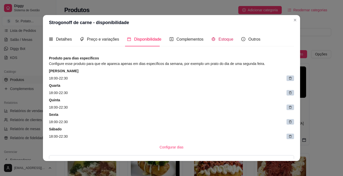
click at [218, 38] on span "Estoque" at bounding box center [225, 39] width 15 height 4
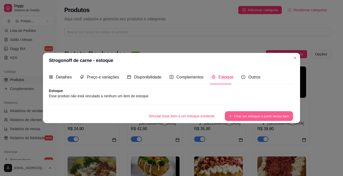
click at [237, 116] on button "Criar um estoque a partir desse item" at bounding box center [258, 116] width 68 height 10
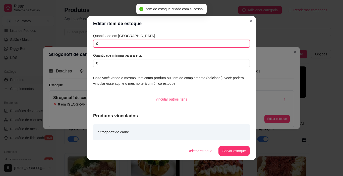
click at [108, 44] on input "0" at bounding box center [171, 44] width 157 height 8
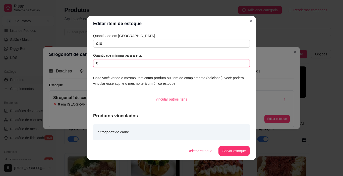
click at [101, 65] on input "0" at bounding box center [171, 63] width 157 height 8
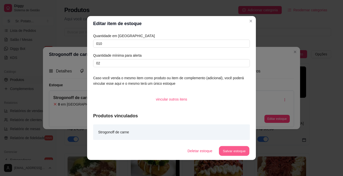
click at [233, 153] on button "Salvar estoque" at bounding box center [233, 151] width 31 height 10
click at [240, 150] on button "Salvar estoque" at bounding box center [233, 151] width 31 height 10
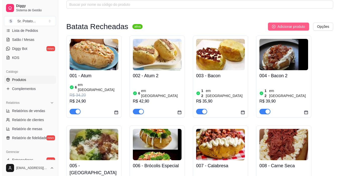
scroll to position [0, 0]
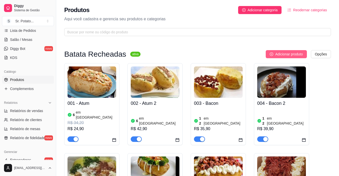
click at [294, 54] on span "Adicionar produto" at bounding box center [289, 54] width 28 height 6
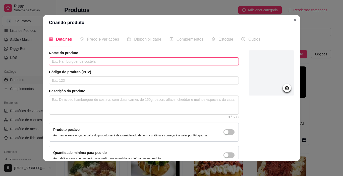
click at [81, 62] on input "text" at bounding box center [144, 61] width 190 height 8
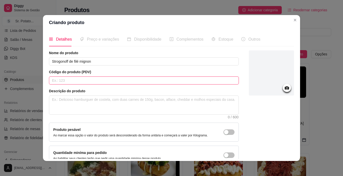
click at [78, 80] on input "text" at bounding box center [144, 81] width 190 height 8
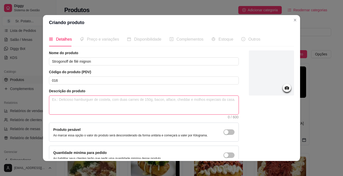
click at [61, 104] on textarea at bounding box center [143, 105] width 189 height 19
click at [146, 100] on textarea "É uma batata individual recheada com: filé mignon, champion, [PERSON_NAME]" at bounding box center [143, 105] width 189 height 19
click at [178, 100] on textarea "É uma batata individual recheada com: filé mignon, champion, [PERSON_NAME]" at bounding box center [143, 105] width 189 height 19
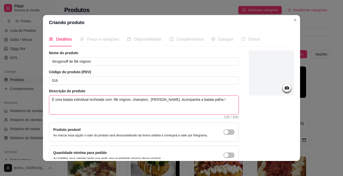
scroll to position [1, 0]
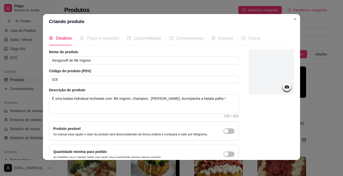
click at [279, 90] on div at bounding box center [271, 72] width 45 height 47
click at [284, 88] on icon at bounding box center [287, 87] width 6 height 6
click at [284, 87] on icon at bounding box center [286, 86] width 4 height 3
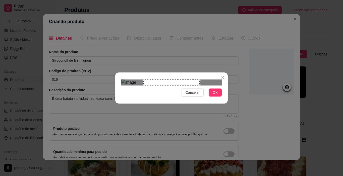
click at [167, 86] on div "Use the arrow keys to move the crop selection area" at bounding box center [171, 83] width 56 height 6
click at [159, 89] on div "Use the arrow keys to move the crop selection area" at bounding box center [168, 101] width 56 height 42
click at [154, 90] on div "Use the arrow keys to move the crop selection area" at bounding box center [166, 101] width 56 height 42
click at [137, 91] on div "Use the arrow keys to move the crop selection area" at bounding box center [159, 101] width 56 height 42
click at [217, 95] on span "OK" at bounding box center [214, 93] width 5 height 6
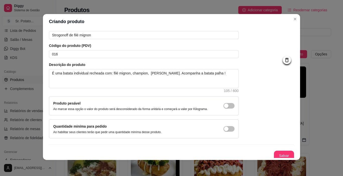
scroll to position [28, 0]
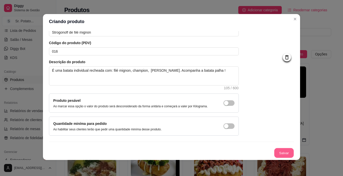
click at [278, 153] on button "Salvar" at bounding box center [284, 153] width 20 height 10
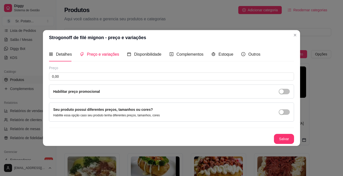
scroll to position [0, 0]
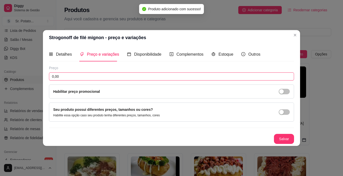
click at [60, 77] on input "0,00" at bounding box center [171, 76] width 245 height 8
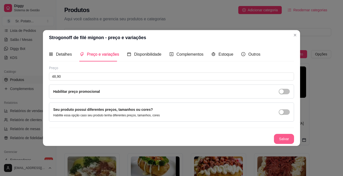
click at [286, 139] on button "Salvar" at bounding box center [284, 139] width 20 height 10
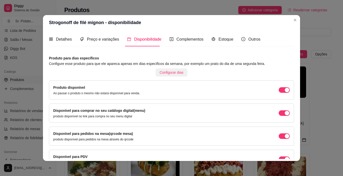
click at [161, 73] on span "Configurar dias" at bounding box center [172, 73] width 24 height 6
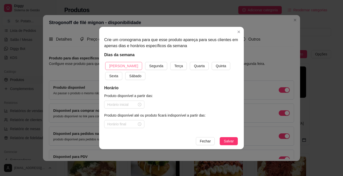
click at [113, 67] on span "[PERSON_NAME]" at bounding box center [123, 66] width 29 height 6
click at [129, 76] on span "Sábado" at bounding box center [135, 76] width 12 height 6
click at [194, 65] on span "Quarta" at bounding box center [199, 66] width 11 height 6
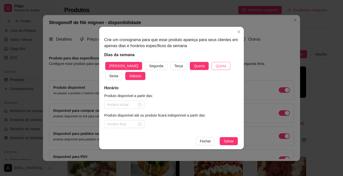
click at [211, 65] on button "Quinta" at bounding box center [220, 66] width 18 height 8
click at [118, 73] on span "Sexta" at bounding box center [113, 76] width 9 height 6
click at [129, 105] on input at bounding box center [122, 105] width 30 height 6
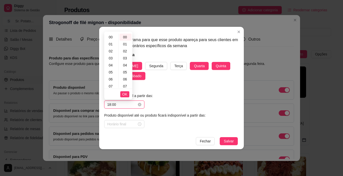
scroll to position [114, 0]
click at [126, 95] on span "OK" at bounding box center [124, 95] width 5 height 6
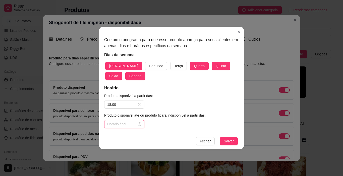
click at [126, 122] on input at bounding box center [122, 124] width 30 height 6
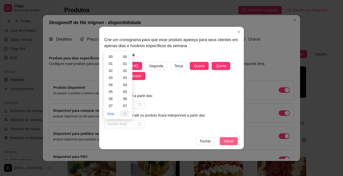
click at [233, 140] on span "Salvar" at bounding box center [228, 141] width 10 height 6
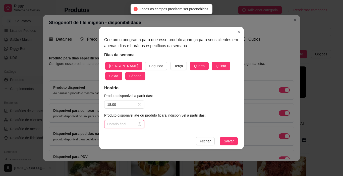
click at [129, 126] on input at bounding box center [122, 124] width 30 height 6
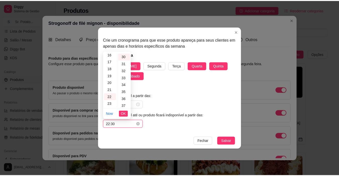
scroll to position [211, 0]
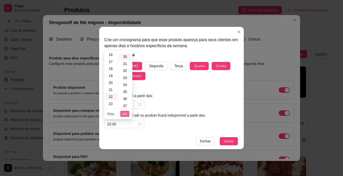
click at [126, 114] on span "OK" at bounding box center [124, 114] width 5 height 6
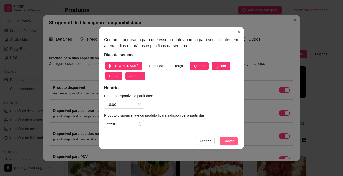
click at [230, 141] on span "Salvar" at bounding box center [228, 141] width 10 height 6
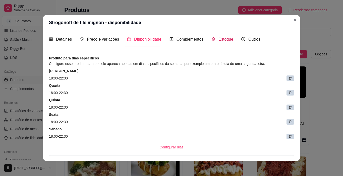
click at [227, 41] on span "Estoque" at bounding box center [225, 39] width 15 height 4
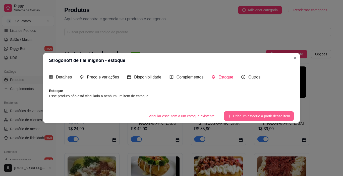
click at [255, 117] on button "Criar um estoque a partir desse item" at bounding box center [258, 116] width 70 height 10
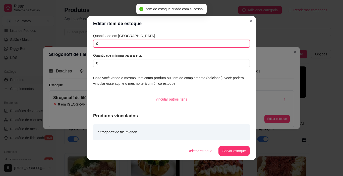
click at [110, 44] on input "0" at bounding box center [171, 44] width 157 height 8
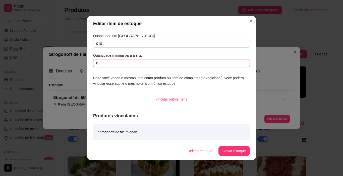
click at [102, 63] on input "0" at bounding box center [171, 63] width 157 height 8
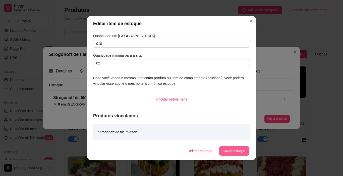
click at [235, 153] on button "Salvar estoque" at bounding box center [233, 151] width 31 height 10
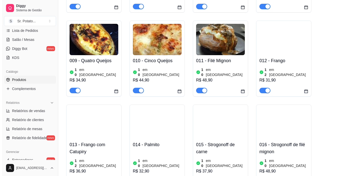
scroll to position [226, 0]
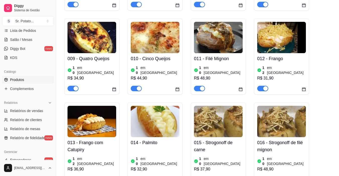
click at [276, 106] on img at bounding box center [281, 121] width 49 height 31
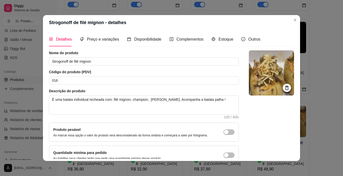
click at [284, 87] on icon at bounding box center [287, 88] width 6 height 6
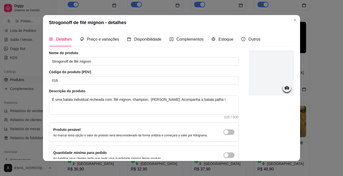
click at [284, 88] on icon at bounding box center [287, 88] width 6 height 6
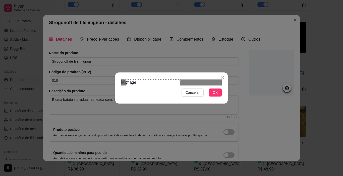
click at [210, 80] on div at bounding box center [171, 83] width 100 height 6
click at [216, 95] on span "OK" at bounding box center [214, 93] width 5 height 6
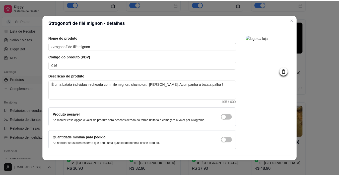
scroll to position [28, 0]
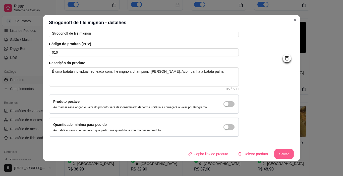
click at [276, 155] on button "Salvar" at bounding box center [284, 154] width 20 height 10
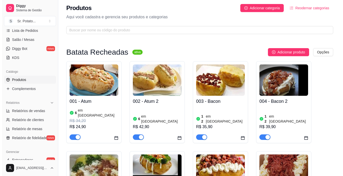
scroll to position [0, 0]
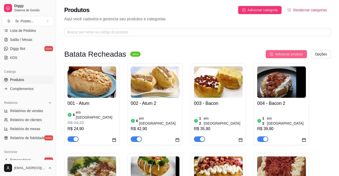
click at [283, 55] on span "Adicionar produto" at bounding box center [289, 54] width 28 height 6
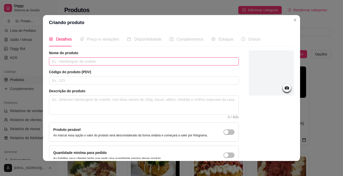
click at [114, 61] on input "text" at bounding box center [144, 61] width 190 height 8
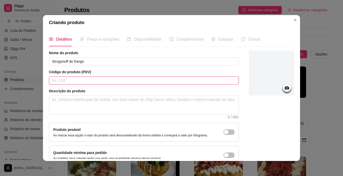
click at [82, 82] on input "text" at bounding box center [144, 81] width 190 height 8
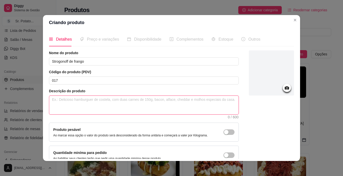
click at [77, 98] on textarea at bounding box center [143, 105] width 189 height 19
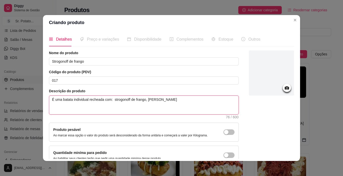
click at [144, 100] on textarea "É uma batata individual recheada com: strogonoff de frango, [PERSON_NAME]" at bounding box center [143, 105] width 189 height 19
click at [189, 101] on textarea "É uma batata individual recheada com: strogonoff de [PERSON_NAME], [PERSON_NAME]" at bounding box center [143, 105] width 189 height 19
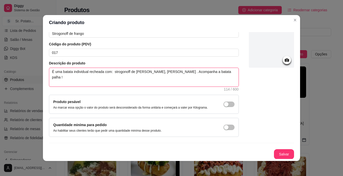
scroll to position [28, 0]
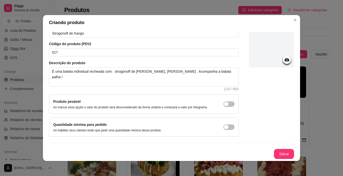
click at [284, 61] on icon at bounding box center [287, 60] width 6 height 6
click at [284, 61] on icon at bounding box center [286, 59] width 4 height 3
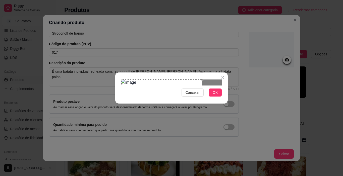
click at [141, 94] on div "Use the arrow keys to move the crop selection area" at bounding box center [161, 105] width 81 height 50
click at [213, 95] on span "OK" at bounding box center [214, 93] width 5 height 6
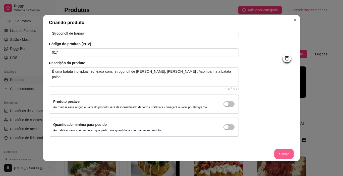
click at [282, 152] on button "Salvar" at bounding box center [284, 154] width 20 height 10
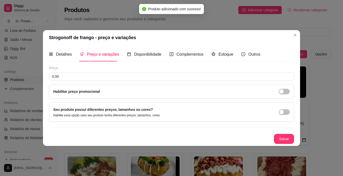
scroll to position [0, 0]
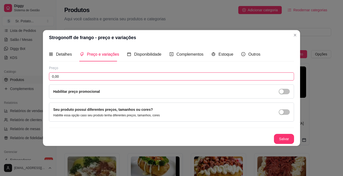
click at [65, 76] on input "0,00" at bounding box center [171, 76] width 245 height 8
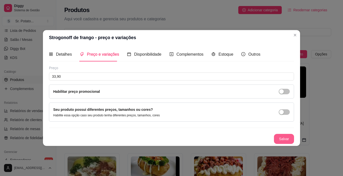
click at [287, 137] on button "Salvar" at bounding box center [284, 139] width 20 height 10
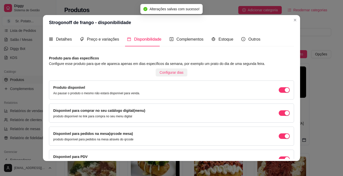
click at [165, 74] on span "Configurar dias" at bounding box center [172, 73] width 24 height 6
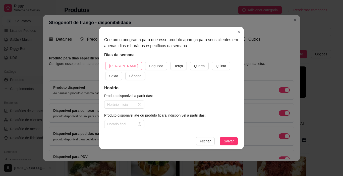
click at [122, 65] on span "[PERSON_NAME]" at bounding box center [123, 66] width 29 height 6
click at [125, 77] on button "Sábado" at bounding box center [135, 76] width 20 height 8
click at [194, 65] on span "Quarta" at bounding box center [199, 66] width 11 height 6
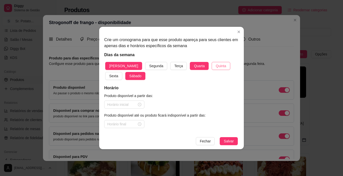
click at [215, 67] on span "Quinta" at bounding box center [220, 66] width 10 height 6
click at [122, 72] on button "Sexta" at bounding box center [113, 76] width 17 height 8
click at [134, 104] on input at bounding box center [122, 105] width 30 height 6
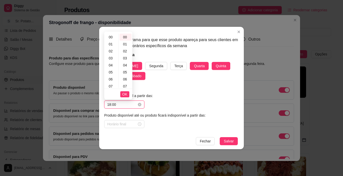
scroll to position [114, 0]
click at [126, 92] on span "OK" at bounding box center [124, 95] width 5 height 6
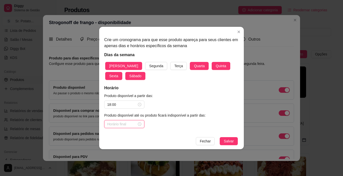
click at [124, 123] on input at bounding box center [122, 124] width 30 height 6
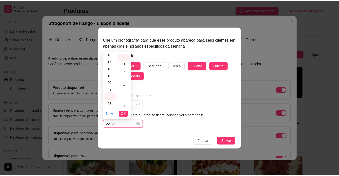
scroll to position [211, 0]
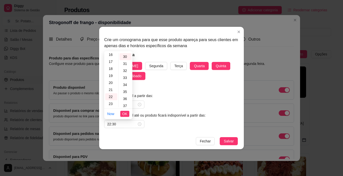
click at [123, 110] on li "OK" at bounding box center [124, 114] width 9 height 11
click at [126, 112] on span "OK" at bounding box center [124, 114] width 5 height 6
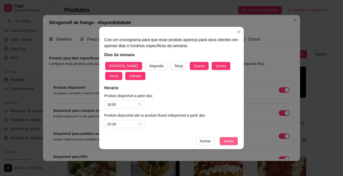
click at [234, 142] on button "Salvar" at bounding box center [228, 141] width 18 height 8
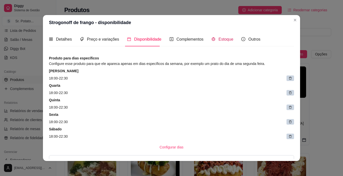
click at [212, 40] on icon "code-sandbox" at bounding box center [213, 39] width 3 height 4
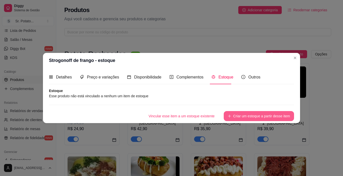
click at [242, 116] on button "Criar um estoque a partir desse item" at bounding box center [258, 116] width 70 height 10
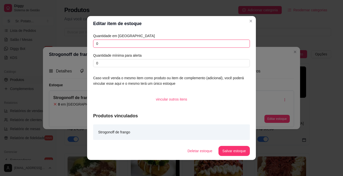
click at [113, 45] on input "0" at bounding box center [171, 44] width 157 height 8
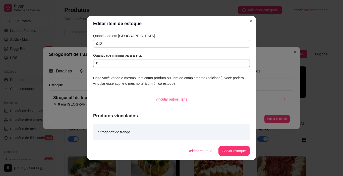
click at [108, 65] on input "0" at bounding box center [171, 63] width 157 height 8
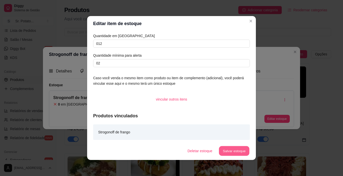
click at [227, 147] on button "Salvar estoque" at bounding box center [233, 151] width 31 height 10
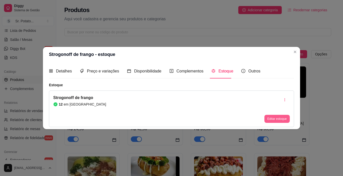
click at [272, 119] on button "Editar estoque" at bounding box center [276, 119] width 25 height 8
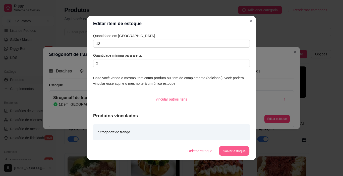
click at [233, 151] on button "Salvar estoque" at bounding box center [233, 151] width 31 height 10
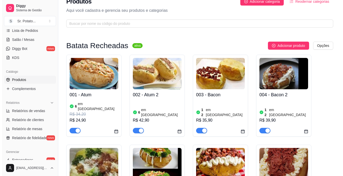
scroll to position [0, 0]
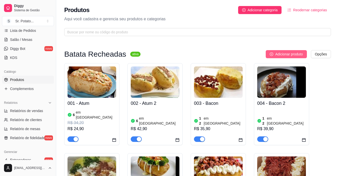
click at [285, 53] on span "Adicionar produto" at bounding box center [289, 54] width 28 height 6
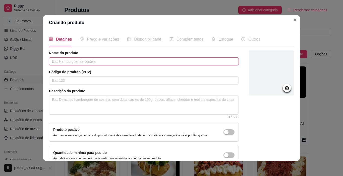
click at [78, 65] on input "text" at bounding box center [144, 61] width 190 height 8
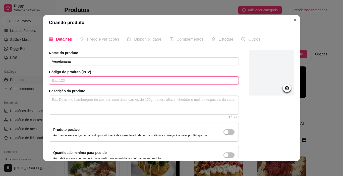
click at [78, 83] on input "text" at bounding box center [144, 81] width 190 height 8
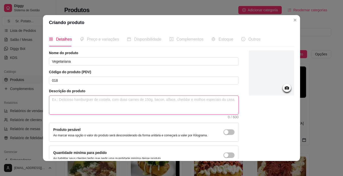
click at [65, 104] on textarea at bounding box center [143, 105] width 189 height 19
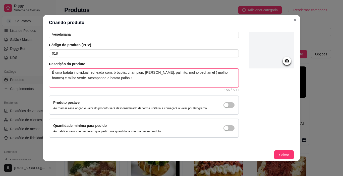
scroll to position [28, 0]
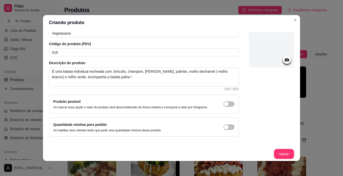
click at [284, 61] on icon at bounding box center [286, 59] width 4 height 3
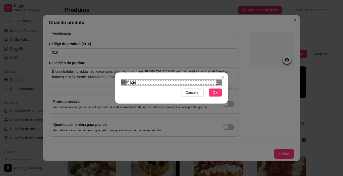
click at [160, 85] on div "Use the arrow keys to move the crop selection area" at bounding box center [171, 82] width 90 height 4
click at [155, 92] on div "Use the arrow keys to move the crop selection area" at bounding box center [169, 109] width 90 height 45
click at [142, 90] on div "Use the arrow keys to move the crop selection area" at bounding box center [166, 111] width 90 height 45
click at [206, 80] on div at bounding box center [171, 83] width 100 height 6
click at [215, 95] on span "OK" at bounding box center [214, 93] width 5 height 6
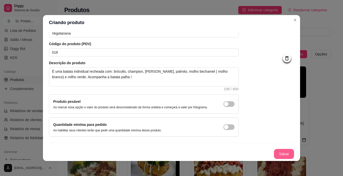
click at [274, 154] on button "Salvar" at bounding box center [284, 154] width 20 height 10
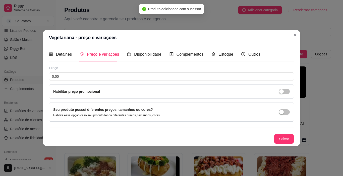
scroll to position [0, 0]
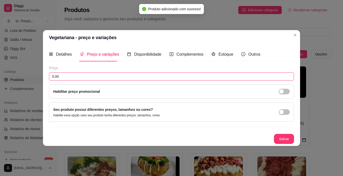
click at [60, 76] on input "0,00" at bounding box center [171, 76] width 245 height 8
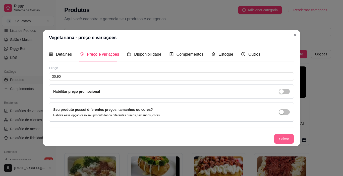
click at [290, 139] on button "Salvar" at bounding box center [284, 139] width 20 height 10
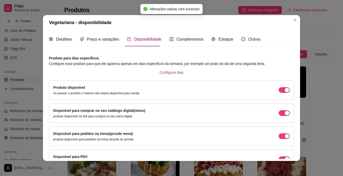
scroll to position [1, 0]
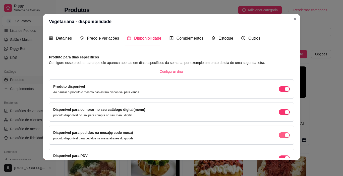
click at [284, 91] on div "button" at bounding box center [286, 89] width 5 height 5
click at [167, 71] on span "Configurar dias" at bounding box center [172, 72] width 24 height 6
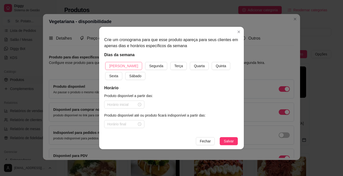
click at [118, 66] on span "[PERSON_NAME]" at bounding box center [123, 66] width 29 height 6
click at [129, 77] on span "Sábado" at bounding box center [135, 76] width 12 height 6
click at [194, 66] on span "Quarta" at bounding box center [199, 66] width 11 height 6
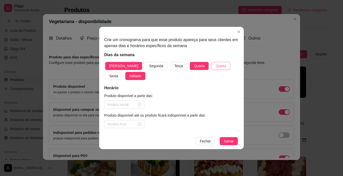
click at [215, 63] on span "Quinta" at bounding box center [220, 66] width 10 height 6
click at [118, 73] on span "Sexta" at bounding box center [113, 76] width 9 height 6
click at [131, 106] on input at bounding box center [122, 105] width 30 height 6
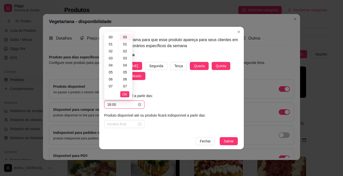
scroll to position [114, 0]
click at [126, 94] on span "OK" at bounding box center [124, 95] width 5 height 6
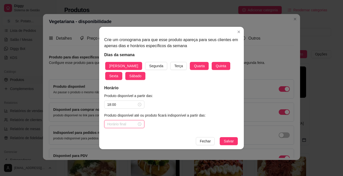
click at [130, 123] on input at bounding box center [122, 124] width 30 height 6
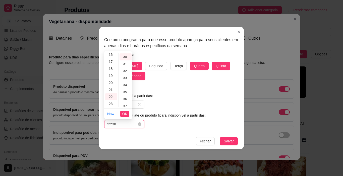
scroll to position [211, 0]
click at [125, 112] on span "OK" at bounding box center [124, 114] width 5 height 6
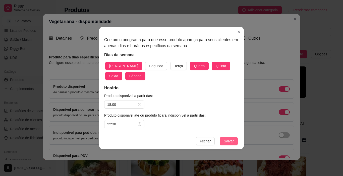
click at [230, 140] on span "Salvar" at bounding box center [228, 141] width 10 height 6
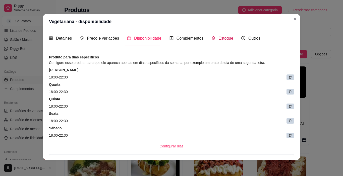
click at [220, 39] on span "Estoque" at bounding box center [225, 38] width 15 height 4
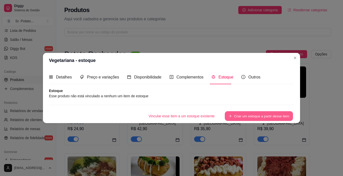
click at [236, 118] on button "Criar um estoque a partir desse item" at bounding box center [258, 116] width 68 height 10
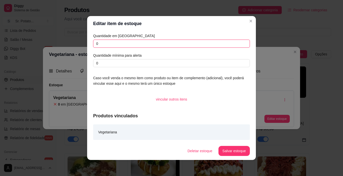
click at [101, 47] on input "0" at bounding box center [171, 44] width 157 height 8
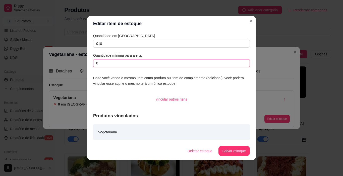
click at [112, 61] on input "0" at bounding box center [171, 63] width 157 height 8
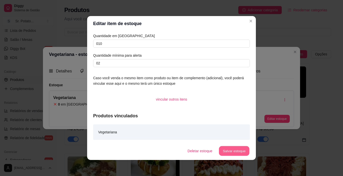
click at [236, 149] on button "Salvar estoque" at bounding box center [233, 151] width 31 height 10
click at [227, 150] on button "Salvar estoque" at bounding box center [233, 151] width 31 height 10
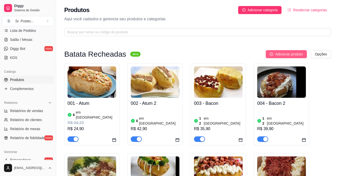
click at [294, 55] on span "Adicionar produto" at bounding box center [289, 54] width 28 height 6
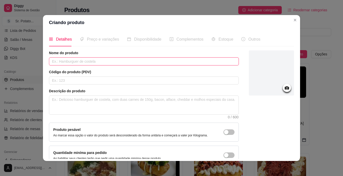
click at [97, 62] on input "text" at bounding box center [144, 61] width 190 height 8
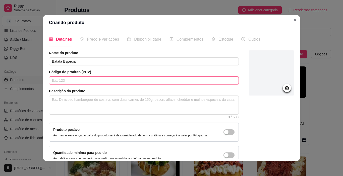
click at [80, 82] on input "text" at bounding box center [144, 81] width 190 height 8
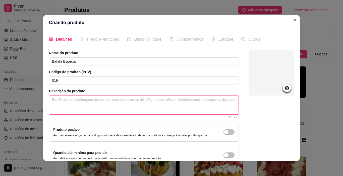
click at [67, 101] on textarea at bounding box center [143, 105] width 189 height 19
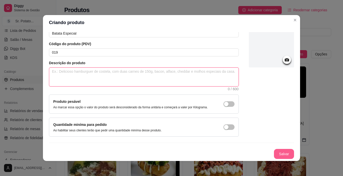
scroll to position [1, 0]
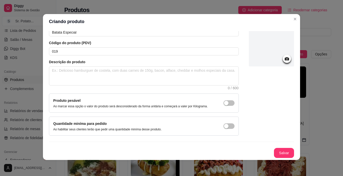
click at [284, 60] on icon at bounding box center [286, 58] width 4 height 3
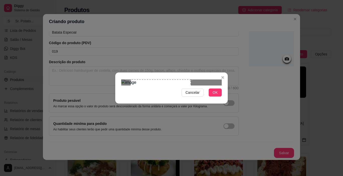
click at [148, 97] on div "Use the arrow keys to move the crop selection area" at bounding box center [160, 102] width 60 height 44
click at [219, 97] on button "OK" at bounding box center [214, 93] width 13 height 8
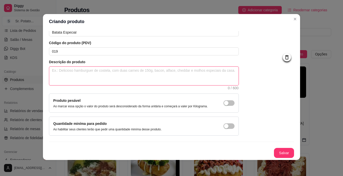
click at [69, 71] on textarea at bounding box center [143, 76] width 189 height 19
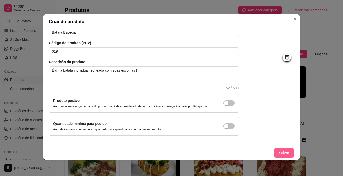
click at [282, 152] on button "Salvar" at bounding box center [284, 153] width 20 height 10
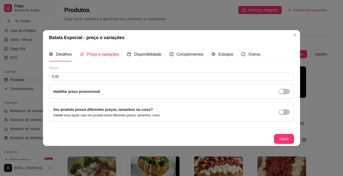
scroll to position [0, 0]
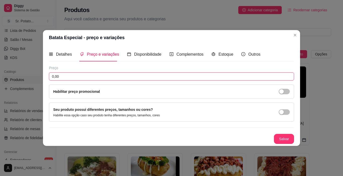
click at [79, 79] on input "0,00" at bounding box center [171, 76] width 245 height 8
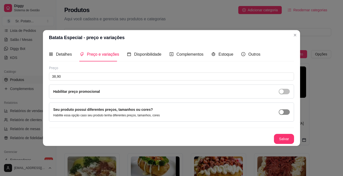
click at [284, 113] on span "button" at bounding box center [283, 112] width 11 height 6
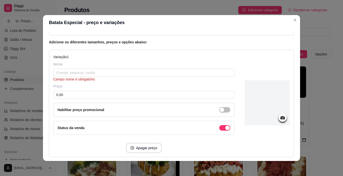
scroll to position [50, 0]
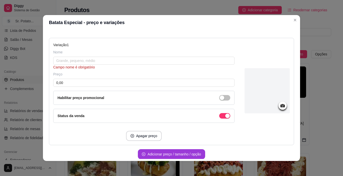
click at [194, 154] on button "Adicionar preço / tamanho / opção" at bounding box center [171, 154] width 67 height 10
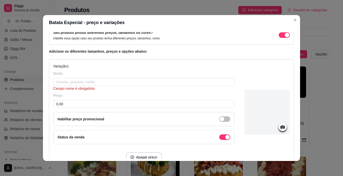
scroll to position [0, 0]
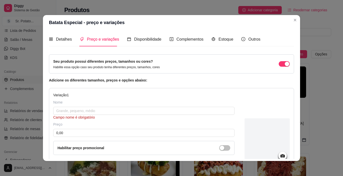
click at [69, 95] on div "Variação 1 Nome Campo nome é obrigatório Preço 0,00 Habilitar preço promocional…" at bounding box center [143, 141] width 181 height 99
click at [71, 109] on input "text" at bounding box center [143, 111] width 181 height 8
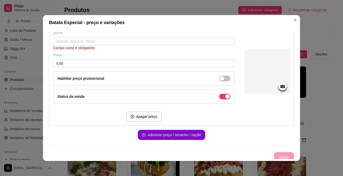
scroll to position [180, 0]
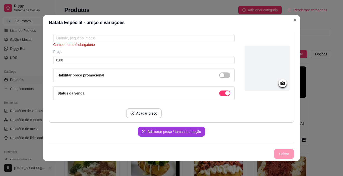
click at [154, 131] on button "Adicionar preço / tamanho / opção" at bounding box center [171, 132] width 67 height 10
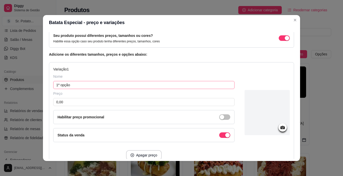
scroll to position [55, 0]
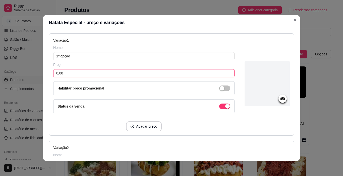
click at [66, 73] on input "0,00" at bounding box center [143, 73] width 181 height 8
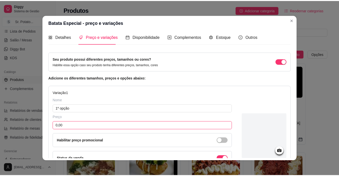
scroll to position [0, 0]
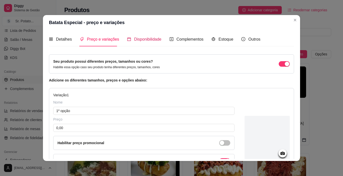
click at [144, 40] on span "Disponibilidade" at bounding box center [147, 39] width 27 height 4
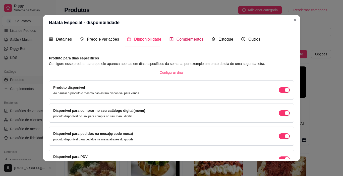
click at [184, 40] on span "Complementos" at bounding box center [189, 39] width 27 height 4
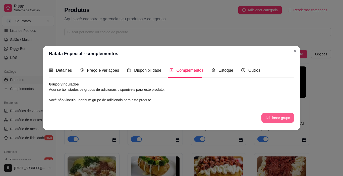
click at [273, 118] on button "Adicionar grupo" at bounding box center [277, 118] width 33 height 10
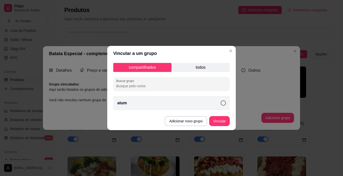
click at [146, 86] on input "Buscar grupo" at bounding box center [171, 86] width 110 height 5
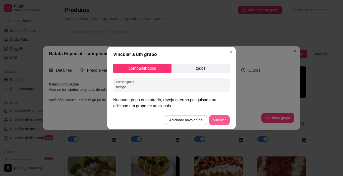
click at [214, 120] on button "Vincular" at bounding box center [219, 120] width 21 height 10
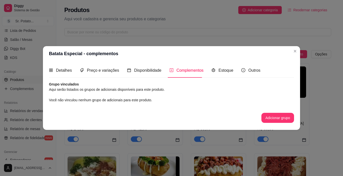
click at [193, 71] on span "Complementos" at bounding box center [189, 70] width 27 height 4
click at [177, 67] on div "Complementos" at bounding box center [186, 70] width 34 height 6
click at [270, 115] on button "Adicionar grupo" at bounding box center [277, 118] width 33 height 10
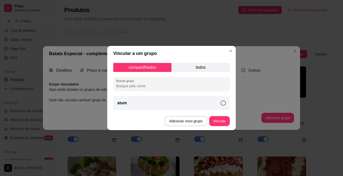
click at [129, 104] on div "atum" at bounding box center [171, 103] width 116 height 14
click at [222, 103] on icon at bounding box center [222, 103] width 6 height 6
click at [130, 105] on div "atum" at bounding box center [171, 103] width 116 height 14
click at [223, 104] on icon at bounding box center [222, 103] width 5 height 5
click at [222, 103] on icon at bounding box center [222, 103] width 5 height 5
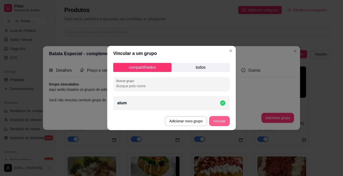
click at [219, 120] on button "Vincular" at bounding box center [219, 121] width 21 height 10
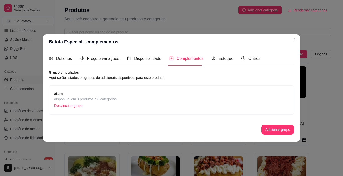
click at [68, 104] on p "Desvincular grupo" at bounding box center [85, 106] width 62 height 8
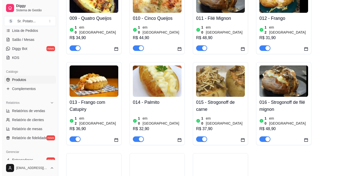
scroll to position [276, 0]
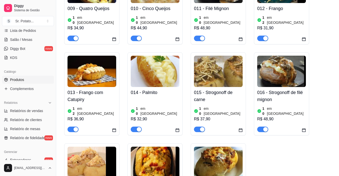
click at [230, 147] on img at bounding box center [218, 162] width 49 height 31
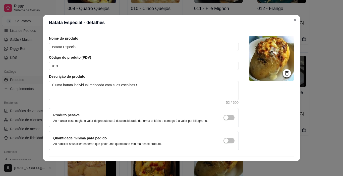
scroll to position [28, 0]
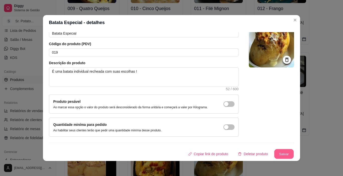
click at [278, 154] on button "Salvar" at bounding box center [284, 154] width 20 height 10
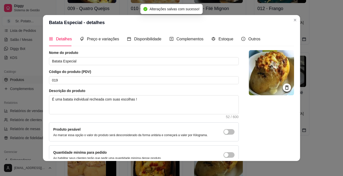
scroll to position [0, 0]
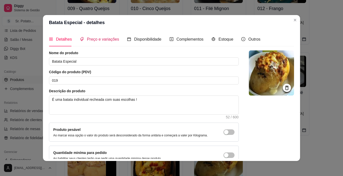
click at [99, 41] on span "Preço e variações" at bounding box center [103, 39] width 32 height 4
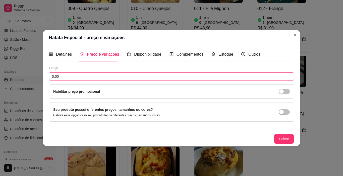
click at [64, 76] on input "0,00" at bounding box center [171, 76] width 245 height 8
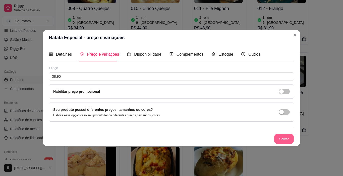
click at [280, 139] on button "Salvar" at bounding box center [284, 139] width 20 height 10
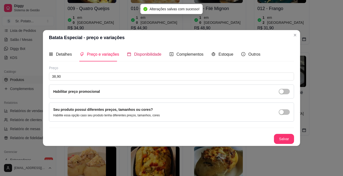
click at [155, 54] on span "Disponibilidade" at bounding box center [147, 54] width 27 height 4
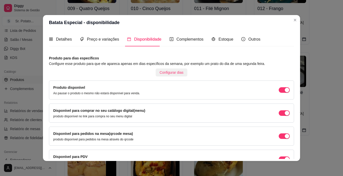
click at [166, 70] on span "Configurar dias" at bounding box center [172, 73] width 24 height 6
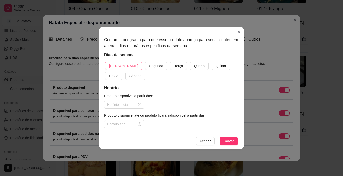
click at [121, 65] on span "[PERSON_NAME]" at bounding box center [123, 66] width 29 height 6
click at [129, 77] on span "Sábado" at bounding box center [135, 76] width 12 height 6
click at [194, 65] on span "Quarta" at bounding box center [199, 66] width 11 height 6
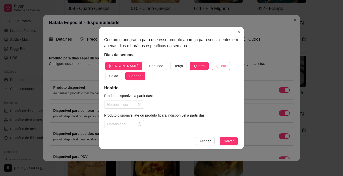
click at [215, 66] on span "Quinta" at bounding box center [220, 66] width 10 height 6
click at [118, 73] on span "Sexta" at bounding box center [113, 76] width 9 height 6
click at [126, 104] on input at bounding box center [122, 105] width 30 height 6
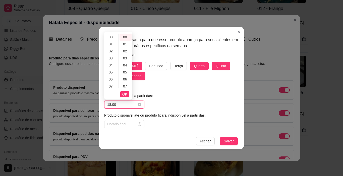
scroll to position [114, 0]
click at [126, 93] on span "OK" at bounding box center [124, 95] width 5 height 6
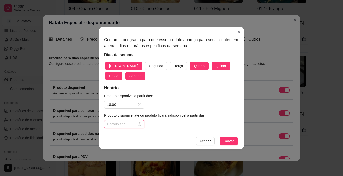
click at [119, 123] on input at bounding box center [122, 124] width 30 height 6
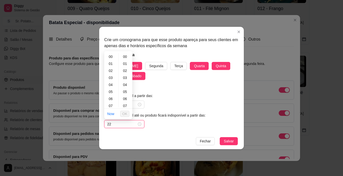
click at [112, 125] on input "22" at bounding box center [122, 124] width 30 height 6
click at [124, 113] on span "OK" at bounding box center [124, 114] width 5 height 6
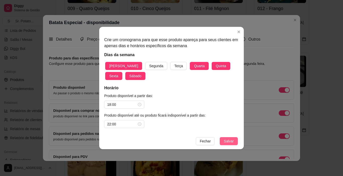
click at [232, 142] on span "Salvar" at bounding box center [228, 141] width 10 height 6
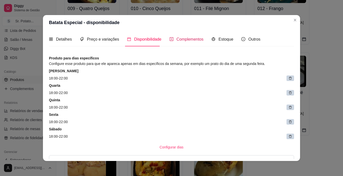
click at [169, 40] on icon "plus-square" at bounding box center [171, 39] width 4 height 4
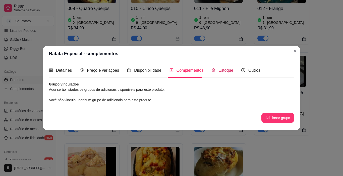
click at [225, 71] on span "Estoque" at bounding box center [225, 70] width 15 height 4
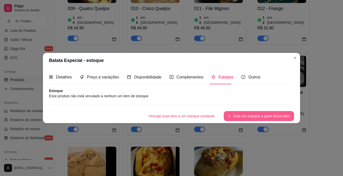
click at [240, 117] on button "Criar um estoque a partir desse item" at bounding box center [258, 116] width 70 height 10
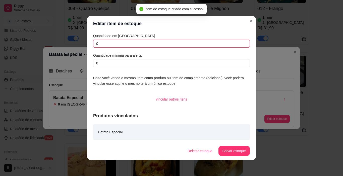
click at [106, 45] on input "0" at bounding box center [171, 44] width 157 height 8
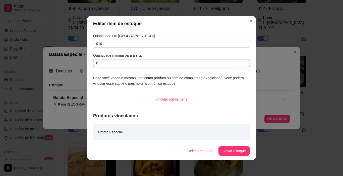
click at [99, 65] on input "0" at bounding box center [171, 63] width 157 height 8
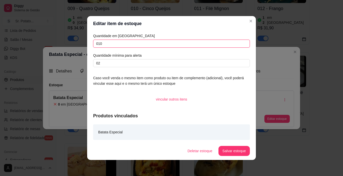
click at [108, 45] on input "010" at bounding box center [171, 44] width 157 height 8
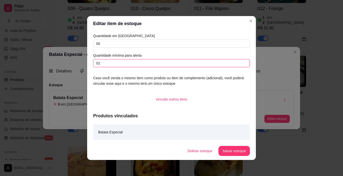
click at [104, 65] on input "02" at bounding box center [171, 63] width 157 height 8
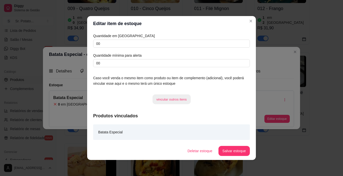
click at [173, 100] on button "vincular outros itens" at bounding box center [171, 100] width 38 height 10
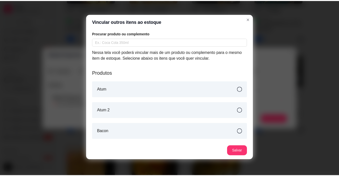
scroll to position [0, 0]
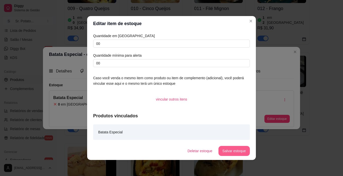
click at [227, 151] on button "Salvar estoque" at bounding box center [233, 151] width 31 height 10
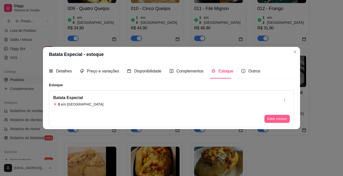
click at [274, 118] on button "Editar estoque" at bounding box center [276, 119] width 25 height 8
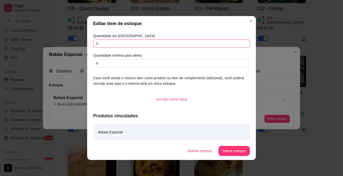
click at [101, 44] on input "0" at bounding box center [171, 44] width 157 height 8
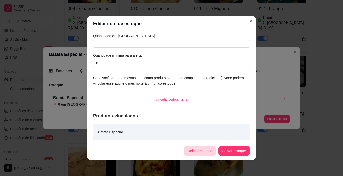
click at [196, 151] on button "Deletar estoque" at bounding box center [199, 151] width 33 height 10
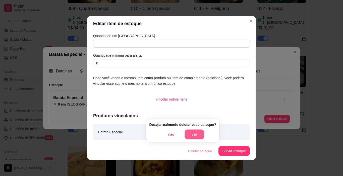
click at [192, 132] on button "sim" at bounding box center [194, 135] width 20 height 10
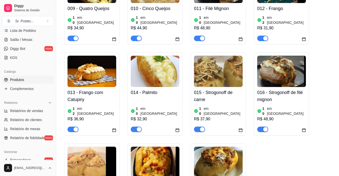
click at [222, 147] on img at bounding box center [218, 162] width 49 height 31
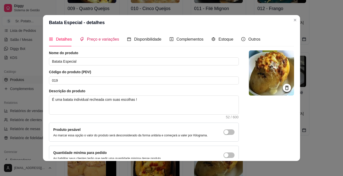
click at [106, 39] on span "Preço e variações" at bounding box center [103, 39] width 32 height 4
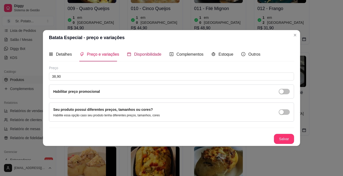
click at [148, 53] on span "Disponibilidade" at bounding box center [147, 54] width 27 height 4
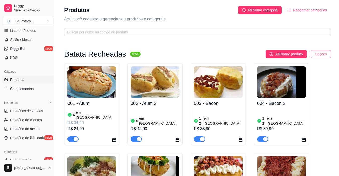
click at [314, 53] on html "Diggy Sistema de Gestão S Sr. Potato ... Loja aberta Período gratuito até 11/09…" at bounding box center [169, 88] width 339 height 176
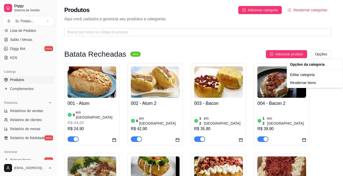
click at [290, 40] on html "Diggy Sistema de Gestão S Sr. Potato ... Loja aberta Período gratuito até 11/09…" at bounding box center [171, 88] width 343 height 176
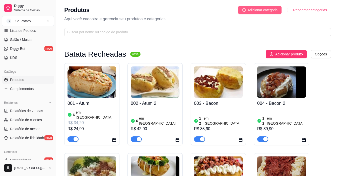
click at [264, 9] on span "Adicionar categoria" at bounding box center [263, 10] width 30 height 6
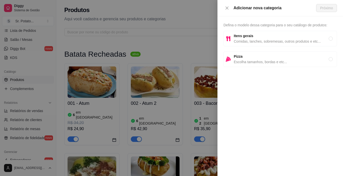
click at [264, 38] on span "Itens gerais" at bounding box center [281, 36] width 95 height 6
click at [324, 7] on span "Próximo" at bounding box center [326, 8] width 13 height 6
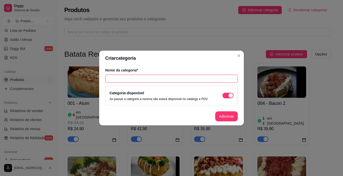
click at [115, 79] on input "text" at bounding box center [171, 79] width 132 height 8
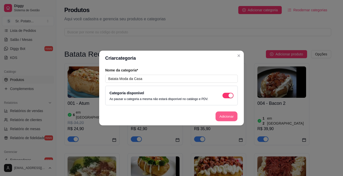
click at [222, 115] on button "Adicionar" at bounding box center [226, 117] width 22 height 10
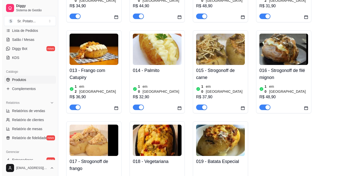
scroll to position [355, 0]
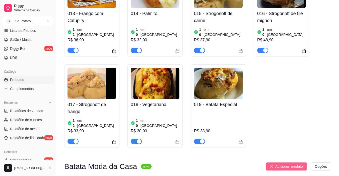
click at [284, 164] on span "Adicionar produto" at bounding box center [289, 167] width 28 height 6
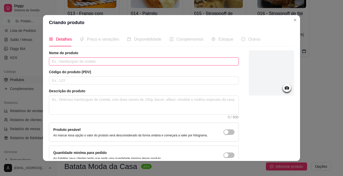
click at [63, 62] on input "text" at bounding box center [144, 61] width 190 height 8
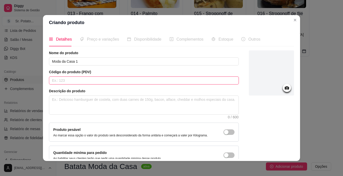
click at [96, 82] on input "text" at bounding box center [144, 81] width 190 height 8
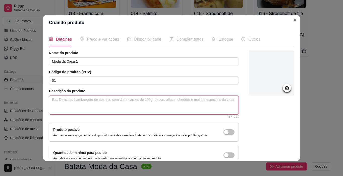
click at [73, 99] on textarea at bounding box center [143, 105] width 189 height 19
click at [83, 100] on textarea "É um purê de batatas, com recheios misturados na batata" at bounding box center [143, 105] width 189 height 19
click at [80, 100] on textarea "É uma batata purê , com recheios misturados na batata" at bounding box center [143, 105] width 189 height 19
click at [119, 100] on textarea "É uma batata purê, com recheios misturados na batata" at bounding box center [143, 105] width 189 height 19
click at [138, 99] on textarea "É uma batata purê, com recheios misturados na batata" at bounding box center [143, 105] width 189 height 19
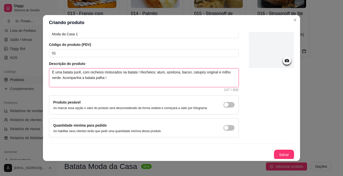
scroll to position [28, 0]
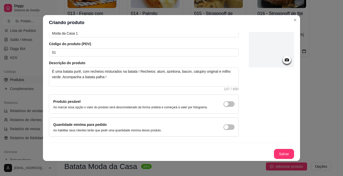
click at [284, 61] on icon at bounding box center [286, 59] width 4 height 3
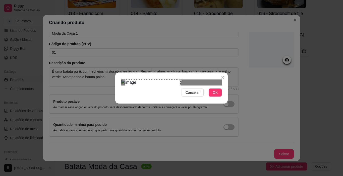
click at [145, 96] on div "Use the arrow keys to move the crop selection area" at bounding box center [153, 101] width 56 height 42
click at [214, 95] on span "OK" at bounding box center [214, 93] width 5 height 6
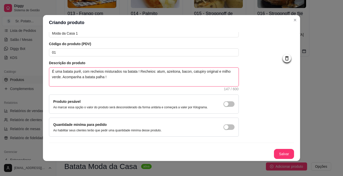
click at [214, 72] on textarea "É uma batata purê, com recheios misturados na batata ! Recheios: atum, azeitona…" at bounding box center [143, 77] width 189 height 19
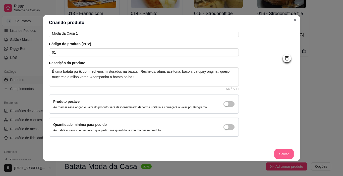
click at [278, 154] on button "Salvar" at bounding box center [284, 154] width 20 height 10
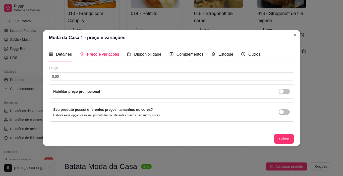
scroll to position [0, 0]
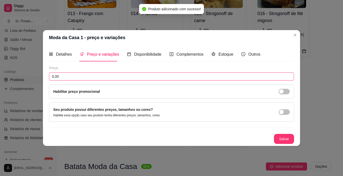
click at [69, 77] on input "0,00" at bounding box center [171, 76] width 245 height 8
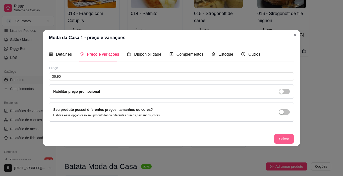
click at [276, 138] on button "Salvar" at bounding box center [284, 139] width 20 height 10
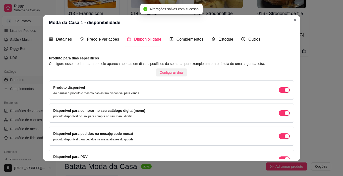
click at [164, 72] on span "Configurar dias" at bounding box center [172, 73] width 24 height 6
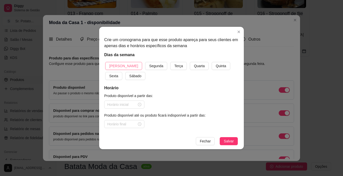
click at [122, 66] on span "[PERSON_NAME]" at bounding box center [123, 66] width 29 height 6
click at [129, 76] on span "Sábado" at bounding box center [135, 76] width 12 height 6
click at [186, 61] on div "Dias da semana Domingo Segunda Terça Quarta Quinta Sexta Sábado" at bounding box center [171, 66] width 134 height 28
click at [194, 67] on span "Quarta" at bounding box center [199, 66] width 11 height 6
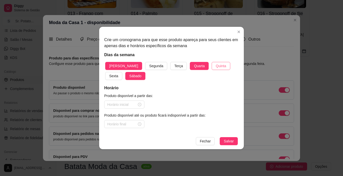
click at [215, 68] on span "Quinta" at bounding box center [220, 66] width 10 height 6
click at [122, 72] on button "Sexta" at bounding box center [113, 76] width 17 height 8
click at [112, 106] on input at bounding box center [122, 105] width 30 height 6
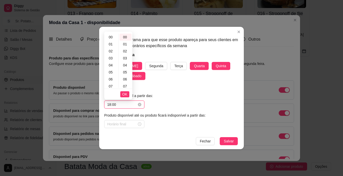
scroll to position [114, 0]
click at [124, 94] on span "OK" at bounding box center [124, 95] width 5 height 6
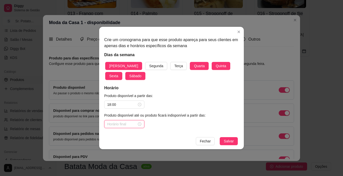
click at [124, 125] on input at bounding box center [122, 124] width 30 height 6
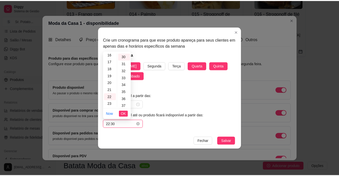
scroll to position [211, 0]
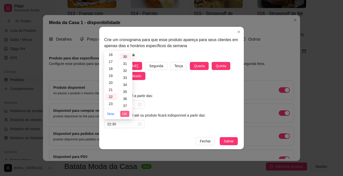
click at [126, 114] on span "OK" at bounding box center [124, 114] width 5 height 6
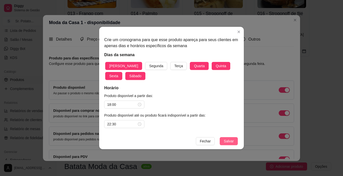
click at [231, 141] on span "Salvar" at bounding box center [228, 141] width 10 height 6
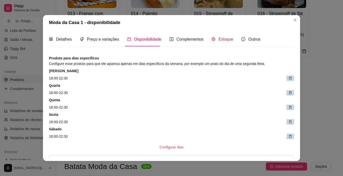
click at [225, 38] on span "Estoque" at bounding box center [225, 39] width 15 height 4
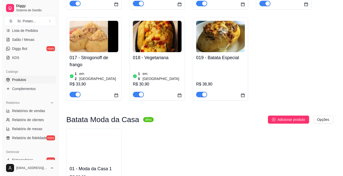
scroll to position [405, 0]
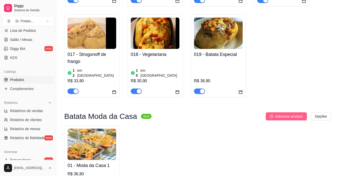
click at [279, 114] on span "Adicionar produto" at bounding box center [289, 117] width 28 height 6
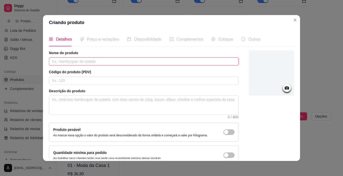
click at [73, 62] on input "text" at bounding box center [144, 61] width 190 height 8
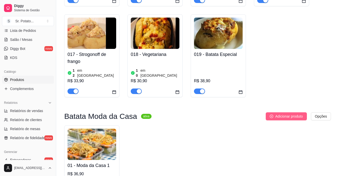
click at [273, 112] on button "Adicionar produto" at bounding box center [286, 116] width 41 height 8
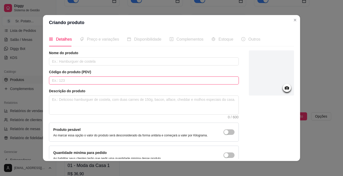
click at [60, 80] on input "text" at bounding box center [144, 81] width 190 height 8
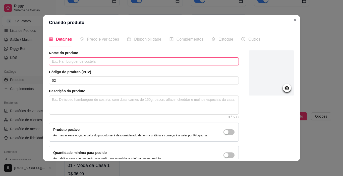
click at [54, 60] on input "text" at bounding box center [144, 61] width 190 height 8
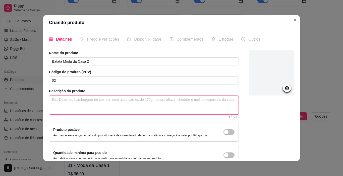
click at [78, 102] on textarea at bounding box center [143, 105] width 189 height 19
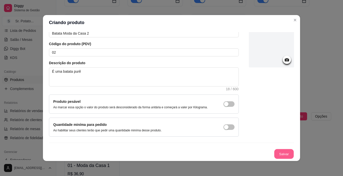
click at [281, 153] on button "Salvar" at bounding box center [284, 154] width 20 height 10
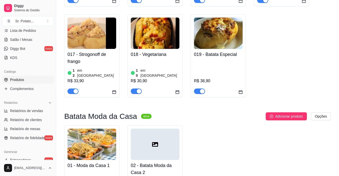
click at [106, 129] on img at bounding box center [91, 144] width 49 height 31
click at [158, 129] on div at bounding box center [155, 144] width 49 height 31
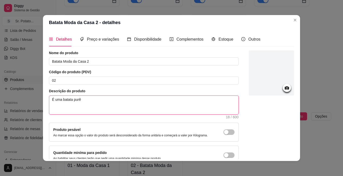
click at [79, 99] on textarea "É uma batata purê" at bounding box center [143, 105] width 189 height 19
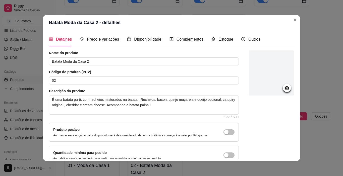
click at [284, 89] on icon at bounding box center [286, 87] width 4 height 3
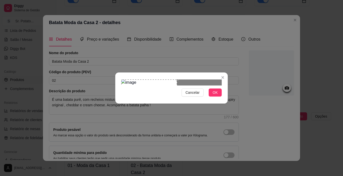
click at [135, 83] on div "Use the arrow keys to move the crop selection area" at bounding box center [149, 101] width 56 height 42
click at [212, 97] on button "OK" at bounding box center [214, 93] width 13 height 8
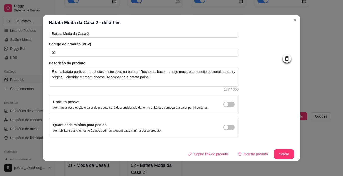
scroll to position [28, 0]
click at [277, 155] on button "Salvar" at bounding box center [284, 154] width 20 height 10
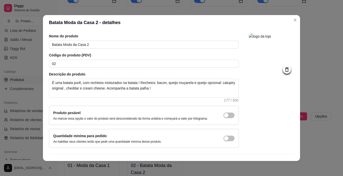
scroll to position [0, 0]
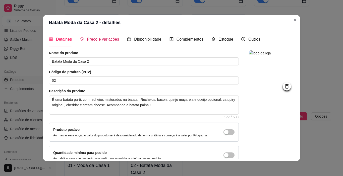
click at [103, 39] on span "Preço e variações" at bounding box center [103, 39] width 32 height 4
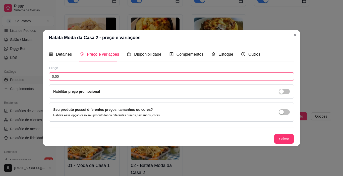
click at [67, 77] on input "0,00" at bounding box center [171, 76] width 245 height 8
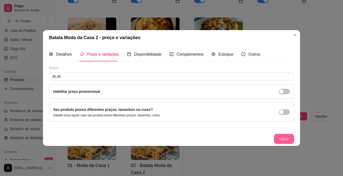
click at [284, 138] on button "Salvar" at bounding box center [284, 139] width 20 height 10
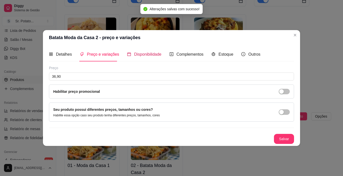
click at [151, 55] on span "Disponibilidade" at bounding box center [147, 54] width 27 height 4
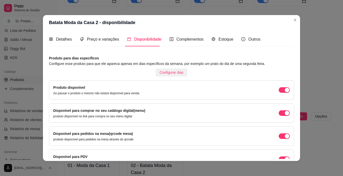
click at [174, 72] on span "Configurar dias" at bounding box center [172, 73] width 24 height 6
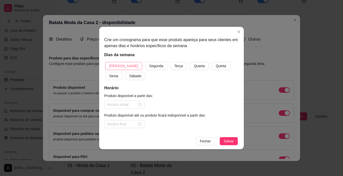
click at [117, 66] on span "[PERSON_NAME]" at bounding box center [123, 66] width 29 height 6
click at [129, 75] on span "Sábado" at bounding box center [135, 76] width 12 height 6
click at [194, 66] on span "Quarta" at bounding box center [199, 66] width 11 height 6
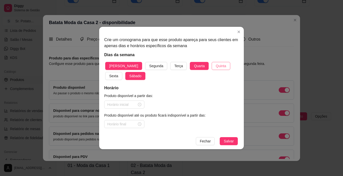
click at [215, 65] on span "Quinta" at bounding box center [220, 66] width 10 height 6
click at [118, 73] on span "Sexta" at bounding box center [113, 76] width 9 height 6
click at [122, 104] on input at bounding box center [122, 105] width 30 height 6
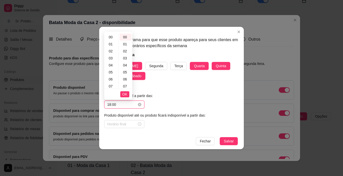
scroll to position [114, 0]
click at [126, 95] on span "OK" at bounding box center [124, 95] width 5 height 6
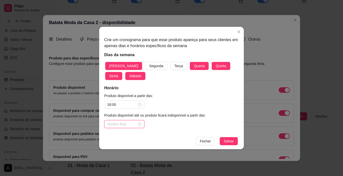
click at [117, 122] on input at bounding box center [122, 124] width 30 height 6
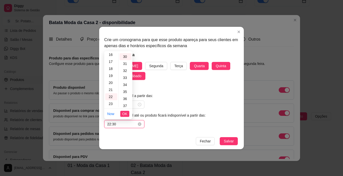
scroll to position [211, 0]
click at [125, 114] on span "OK" at bounding box center [124, 114] width 5 height 6
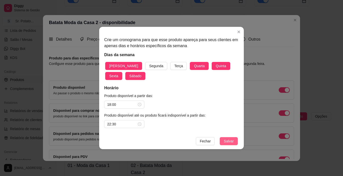
click at [226, 141] on span "Salvar" at bounding box center [228, 141] width 10 height 6
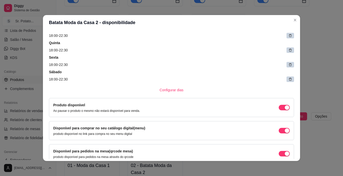
scroll to position [75, 0]
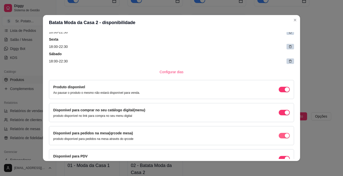
click at [284, 92] on div "button" at bounding box center [286, 89] width 5 height 5
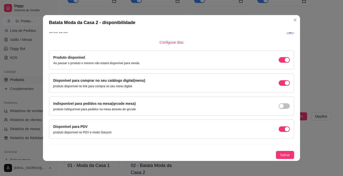
scroll to position [1, 0]
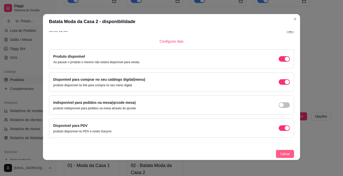
click at [280, 154] on span "Salvar" at bounding box center [285, 154] width 10 height 6
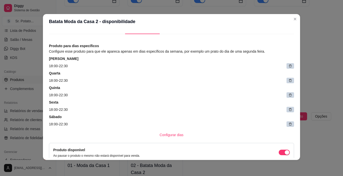
scroll to position [5, 0]
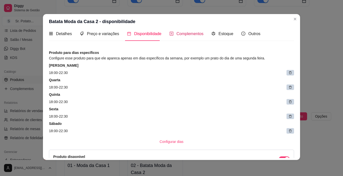
click at [190, 33] on span "Complementos" at bounding box center [189, 34] width 27 height 4
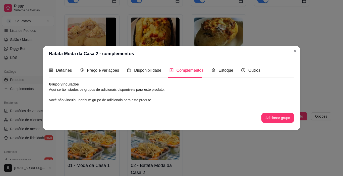
scroll to position [0, 0]
click at [223, 69] on span "Estoque" at bounding box center [225, 70] width 15 height 4
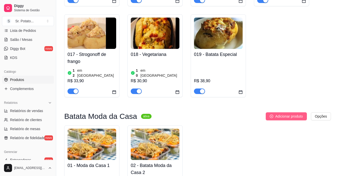
click at [277, 114] on span "Adicionar produto" at bounding box center [289, 117] width 28 height 6
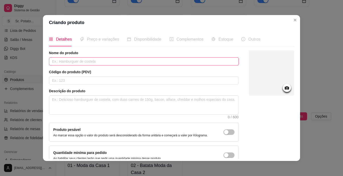
click at [64, 62] on input "text" at bounding box center [144, 61] width 190 height 8
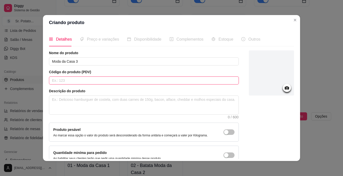
click at [52, 81] on input "text" at bounding box center [144, 81] width 190 height 8
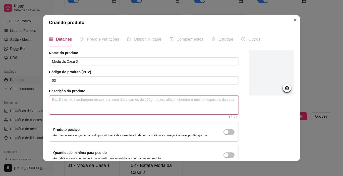
click at [70, 102] on textarea at bounding box center [143, 105] width 189 height 19
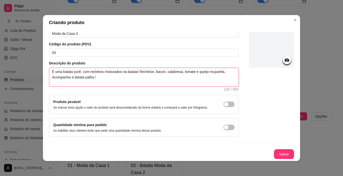
scroll to position [28, 0]
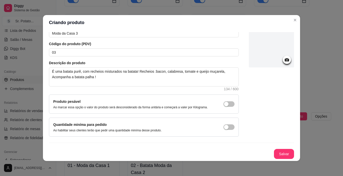
click at [284, 59] on icon at bounding box center [286, 59] width 4 height 3
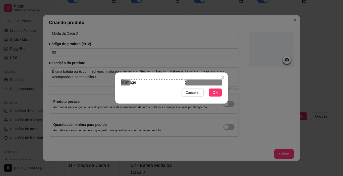
click at [173, 89] on div "Use the arrow keys to move the crop selection area" at bounding box center [158, 101] width 56 height 42
click at [213, 95] on span "OK" at bounding box center [214, 93] width 5 height 6
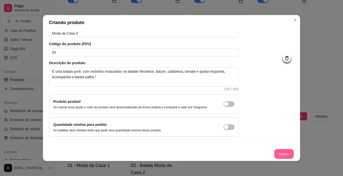
click at [278, 154] on button "Salvar" at bounding box center [284, 154] width 20 height 10
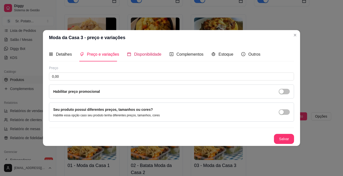
click at [141, 56] on span "Disponibilidade" at bounding box center [147, 54] width 27 height 4
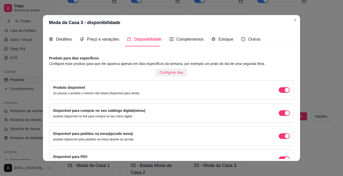
click at [166, 72] on span "Configurar dias" at bounding box center [172, 73] width 24 height 6
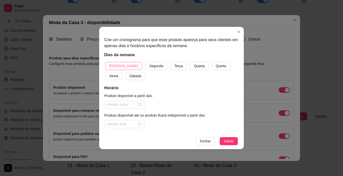
click at [123, 67] on span "[PERSON_NAME]" at bounding box center [123, 66] width 29 height 6
click at [129, 78] on span "Sábado" at bounding box center [135, 76] width 12 height 6
click at [194, 65] on span "Quarta" at bounding box center [199, 66] width 11 height 6
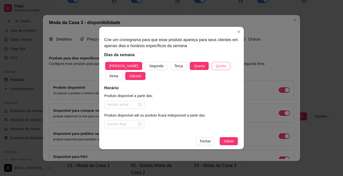
click at [215, 66] on span "Quinta" at bounding box center [220, 66] width 10 height 6
click at [118, 73] on span "Sexta" at bounding box center [113, 76] width 9 height 6
click at [130, 105] on input at bounding box center [122, 105] width 30 height 6
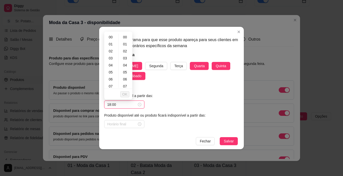
scroll to position [114, 0]
click at [126, 94] on span "OK" at bounding box center [124, 95] width 5 height 6
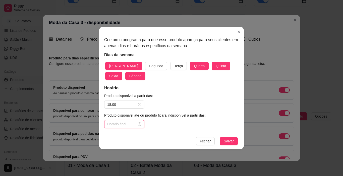
click at [121, 123] on input at bounding box center [122, 124] width 30 height 6
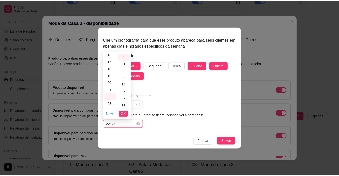
scroll to position [211, 0]
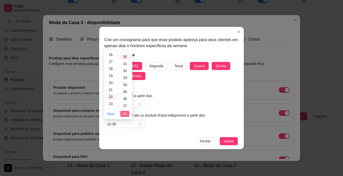
click at [124, 114] on span "OK" at bounding box center [124, 114] width 5 height 6
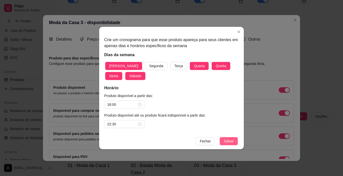
click at [231, 141] on span "Salvar" at bounding box center [228, 141] width 10 height 6
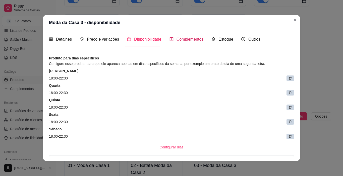
click at [187, 38] on span "Complementos" at bounding box center [189, 39] width 27 height 4
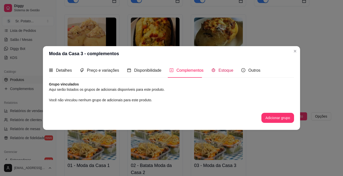
click at [223, 70] on span "Estoque" at bounding box center [225, 70] width 15 height 4
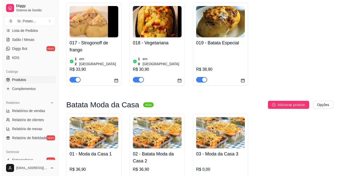
scroll to position [421, 0]
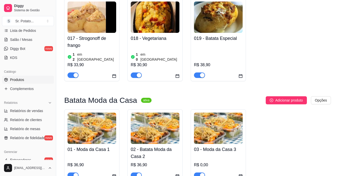
click at [205, 162] on div "R$ 0,00" at bounding box center [218, 165] width 49 height 6
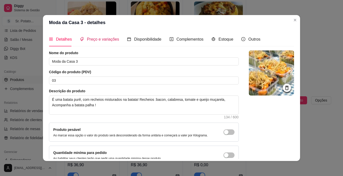
click at [111, 40] on span "Preço e variações" at bounding box center [103, 39] width 32 height 4
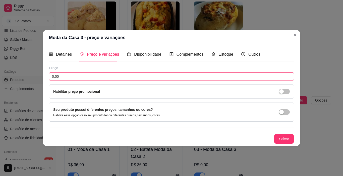
click at [78, 75] on input "0,00" at bounding box center [171, 76] width 245 height 8
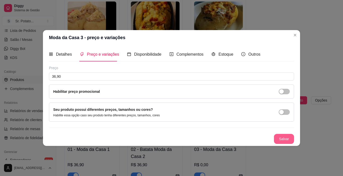
click at [282, 137] on button "Salvar" at bounding box center [284, 139] width 20 height 10
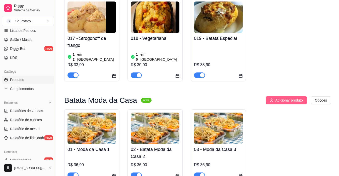
click at [297, 98] on span "Adicionar produto" at bounding box center [289, 101] width 28 height 6
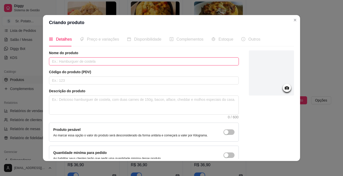
click at [102, 62] on input "text" at bounding box center [144, 61] width 190 height 8
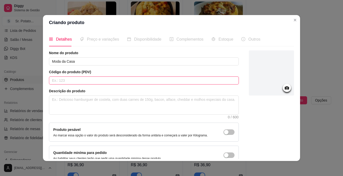
click at [76, 79] on input "text" at bounding box center [144, 81] width 190 height 8
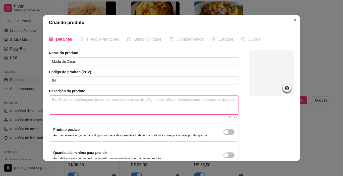
click at [59, 101] on textarea at bounding box center [143, 105] width 189 height 19
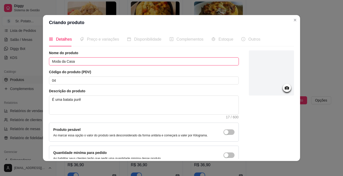
click at [74, 62] on input "Moda da Casa" at bounding box center [144, 61] width 190 height 8
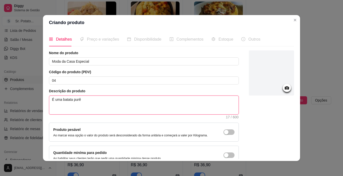
click at [82, 101] on textarea "É uma batata purê" at bounding box center [143, 105] width 189 height 19
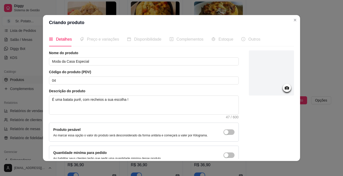
click at [284, 89] on icon at bounding box center [287, 88] width 6 height 6
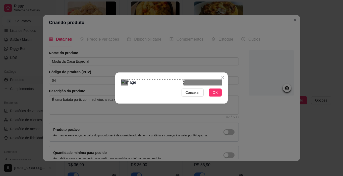
click at [148, 94] on div "Use the arrow keys to move the crop selection area" at bounding box center [156, 101] width 56 height 42
click at [142, 95] on div "Use the arrow keys to move the crop selection area" at bounding box center [152, 101] width 56 height 42
click at [141, 95] on div "Use the arrow keys to move the crop selection area" at bounding box center [152, 101] width 56 height 42
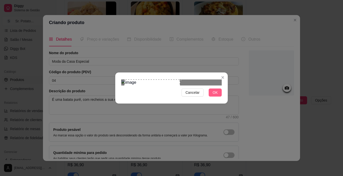
click at [215, 95] on span "OK" at bounding box center [214, 93] width 5 height 6
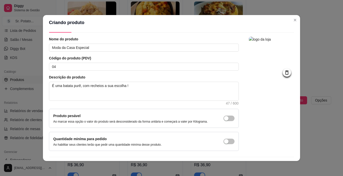
scroll to position [28, 0]
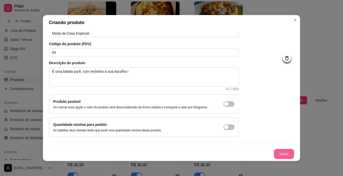
click at [274, 153] on button "Salvar" at bounding box center [284, 154] width 20 height 10
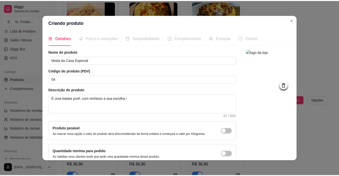
scroll to position [0, 0]
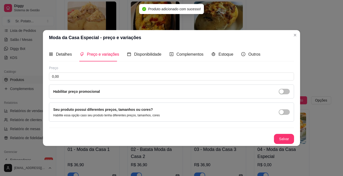
click at [94, 41] on header "Moda da Casa Especial - preço e variações" at bounding box center [171, 37] width 257 height 15
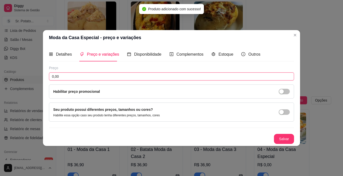
click at [72, 78] on input "0,00" at bounding box center [171, 76] width 245 height 8
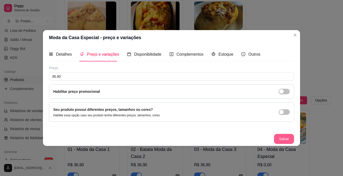
click at [284, 138] on button "Salvar" at bounding box center [284, 139] width 20 height 10
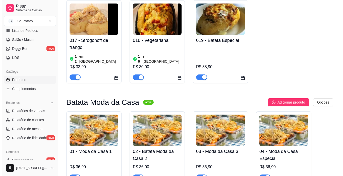
scroll to position [421, 0]
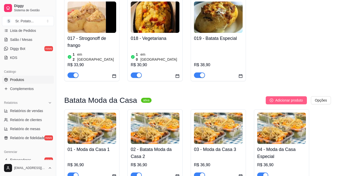
click at [291, 98] on span "Adicionar produto" at bounding box center [289, 101] width 28 height 6
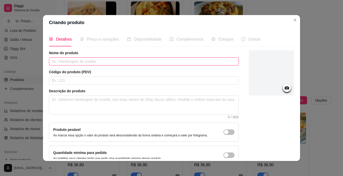
click at [86, 62] on input "text" at bounding box center [144, 61] width 190 height 8
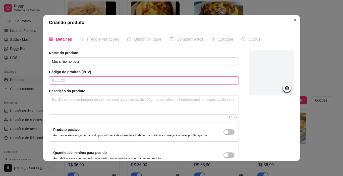
click at [75, 82] on input "text" at bounding box center [144, 81] width 190 height 8
